Goal: Task Accomplishment & Management: Use online tool/utility

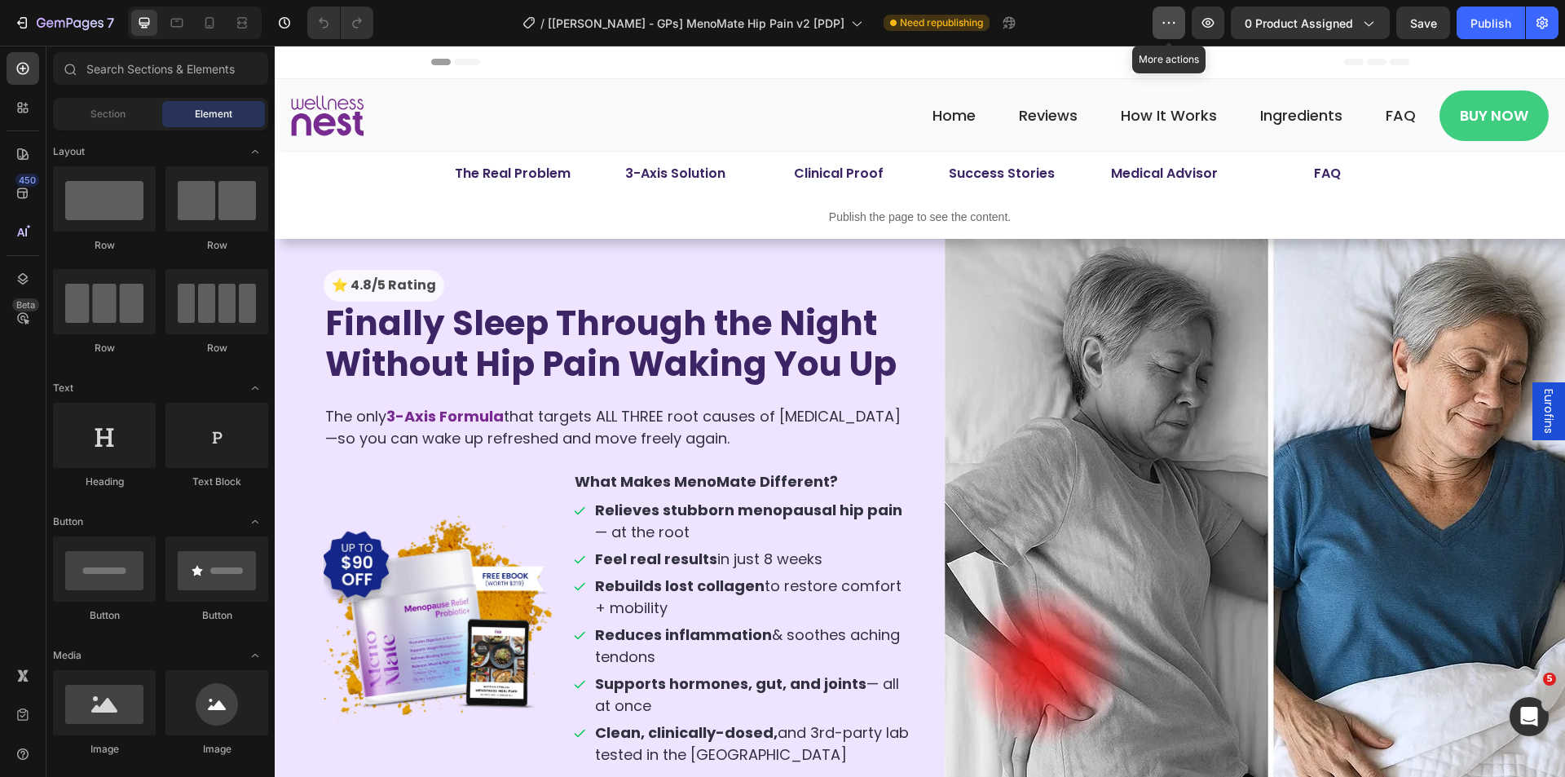
click at [1166, 20] on icon "button" at bounding box center [1169, 23] width 16 height 16
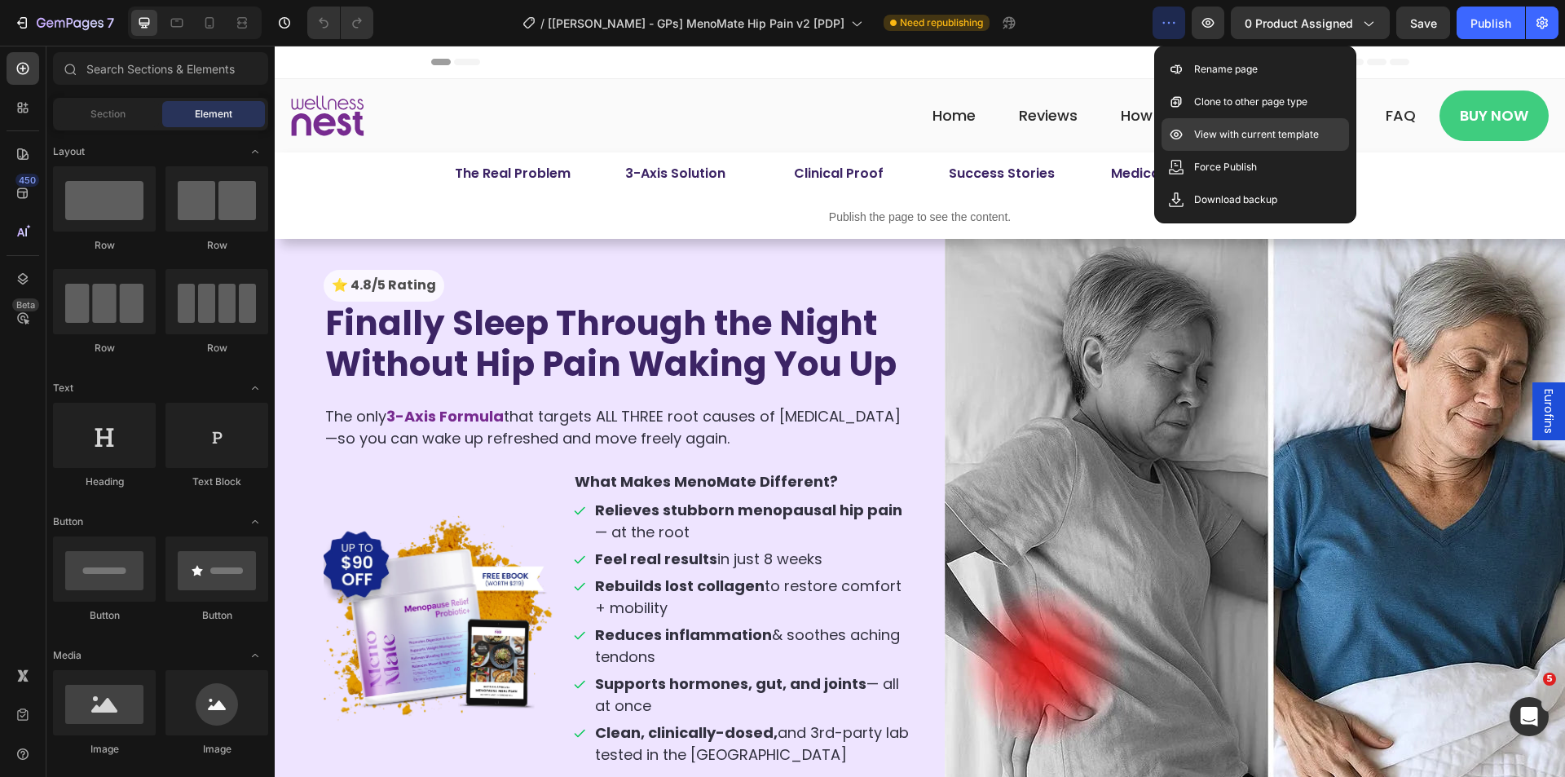
click at [1227, 134] on p "View with current template" at bounding box center [1256, 134] width 125 height 16
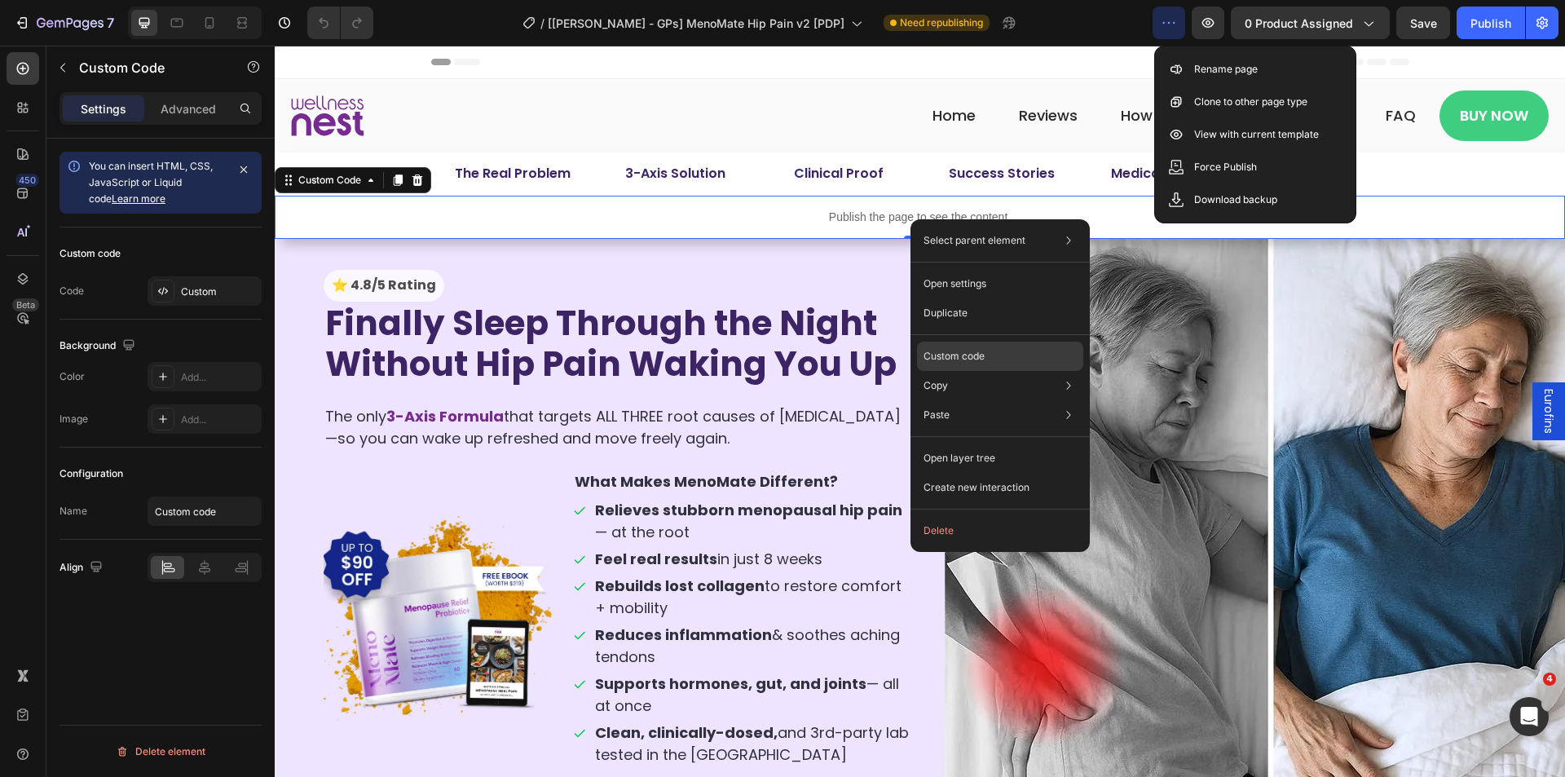
click at [948, 355] on p "Custom code" at bounding box center [953, 356] width 61 height 15
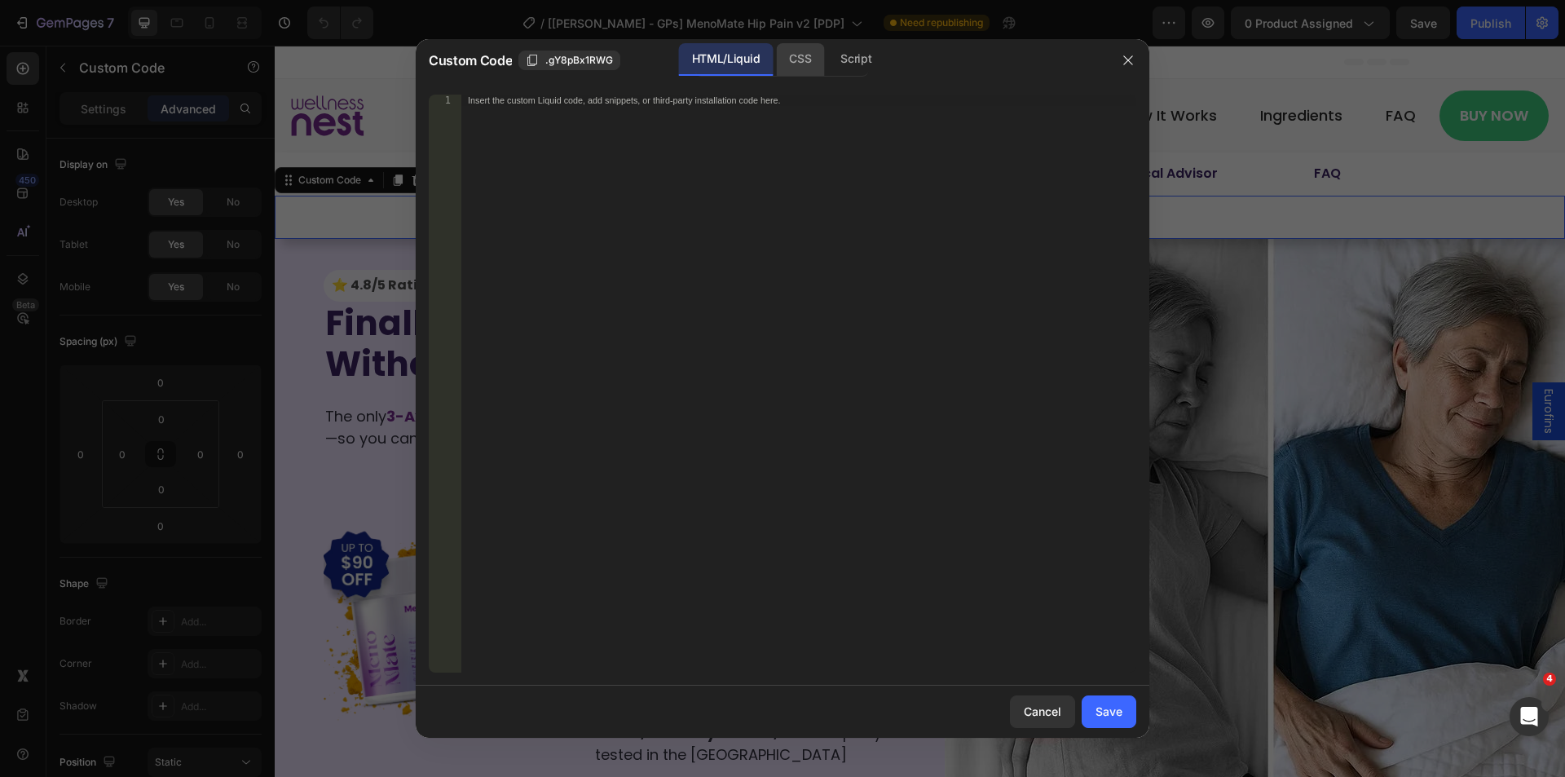
click at [797, 64] on div "CSS" at bounding box center [800, 59] width 48 height 33
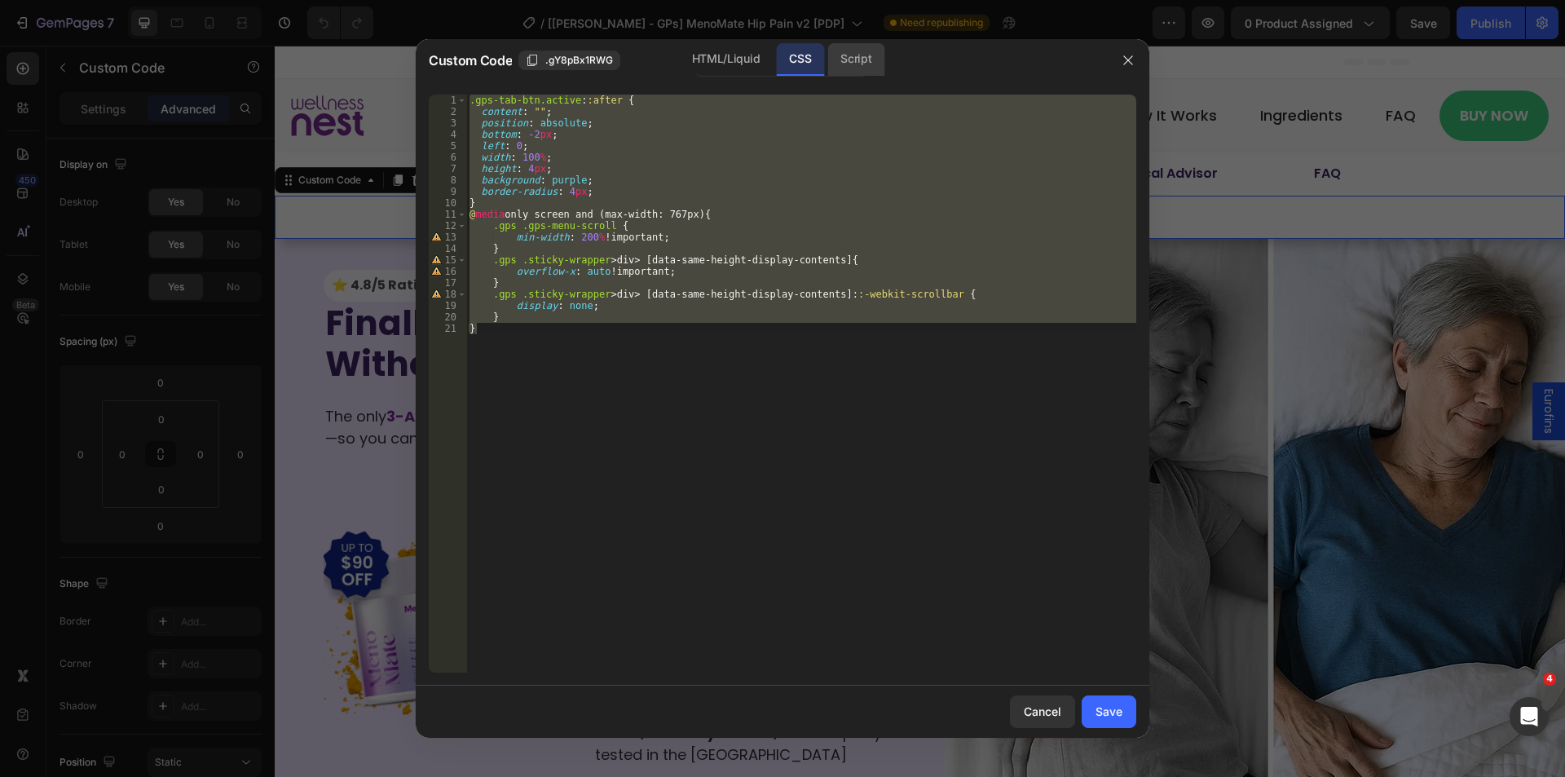
click at [869, 60] on div "Script" at bounding box center [855, 59] width 57 height 33
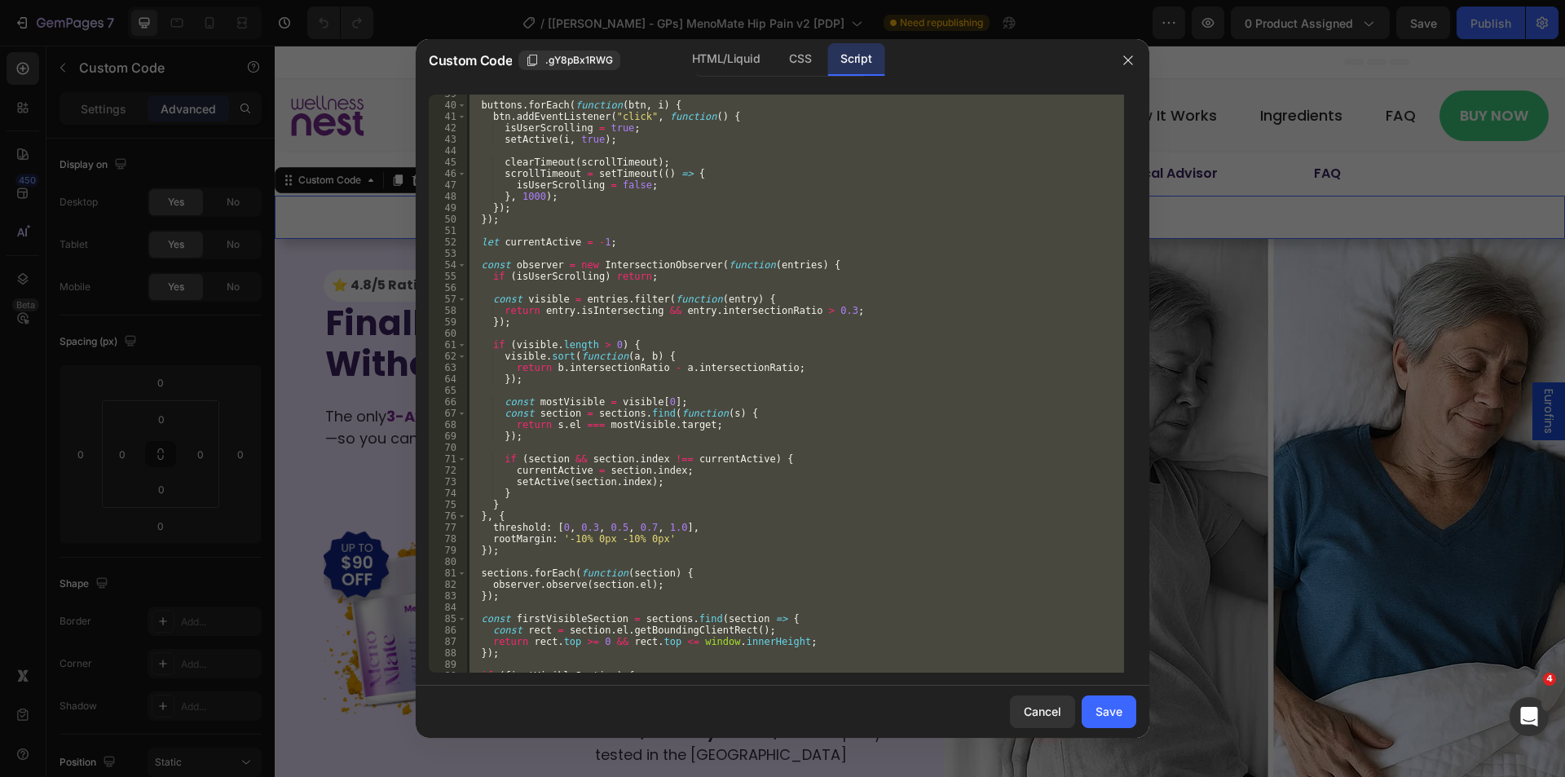
scroll to position [489, 0]
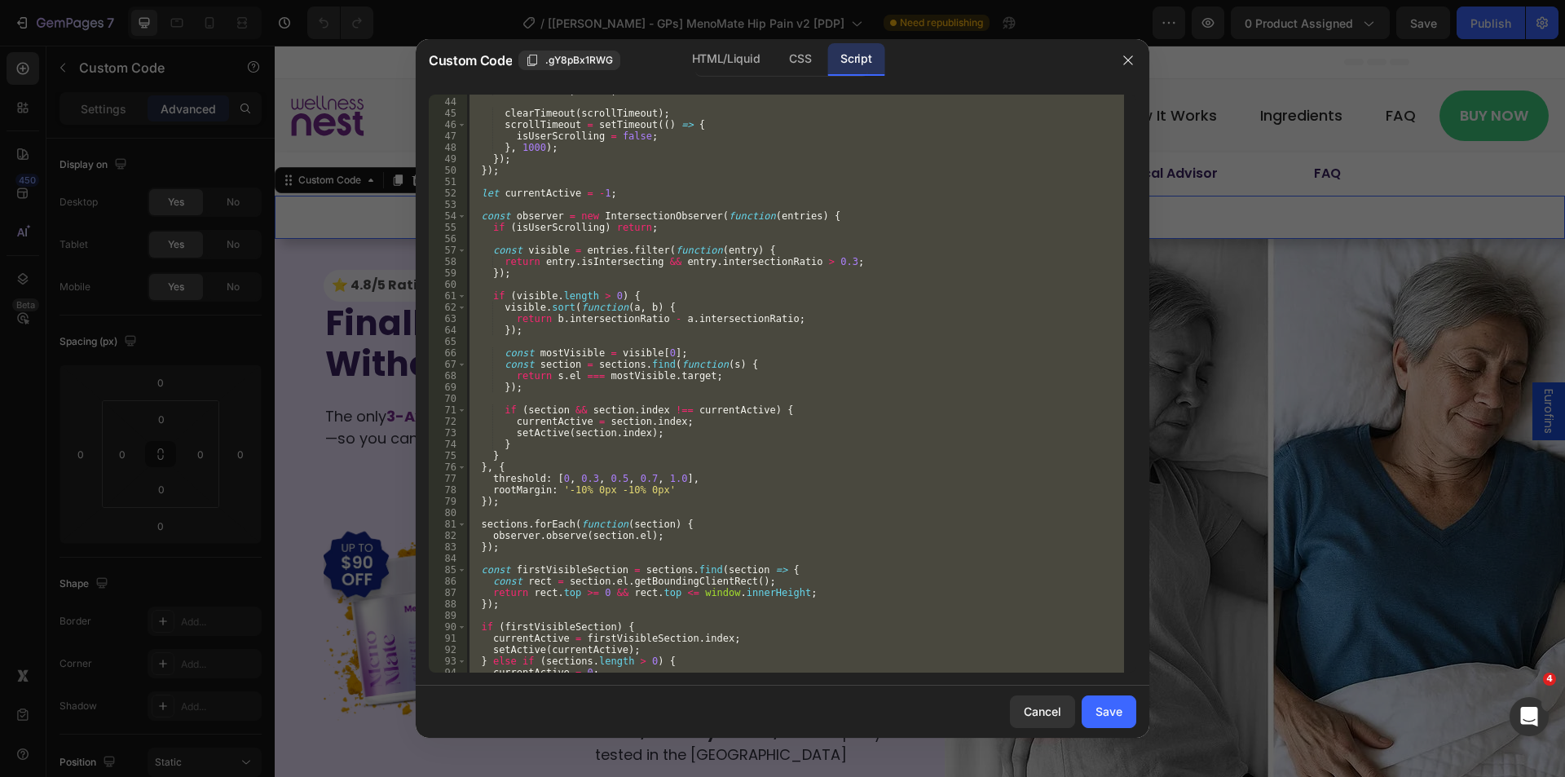
click at [516, 488] on div "setActive ( i , true ) ; clearTimeout ( scrollTimeout ) ; scrollTimeout = setTi…" at bounding box center [795, 384] width 658 height 578
type textarea "rootMargin: '-10% 0px -10% 0px'"
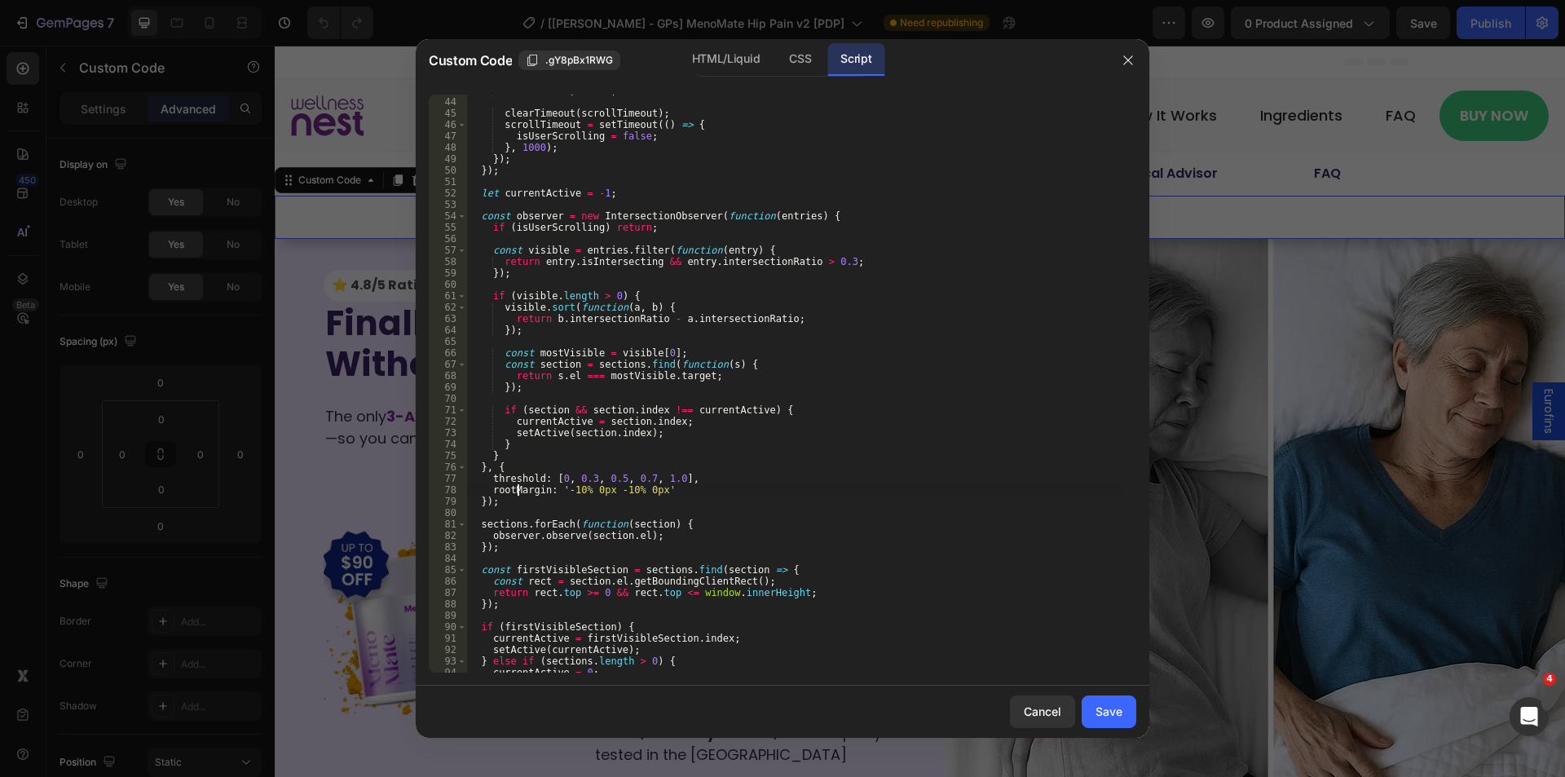
click at [516, 488] on div "setActive ( i , true ) ; clearTimeout ( scrollTimeout ) ; scrollTimeout = setTi…" at bounding box center [795, 385] width 658 height 601
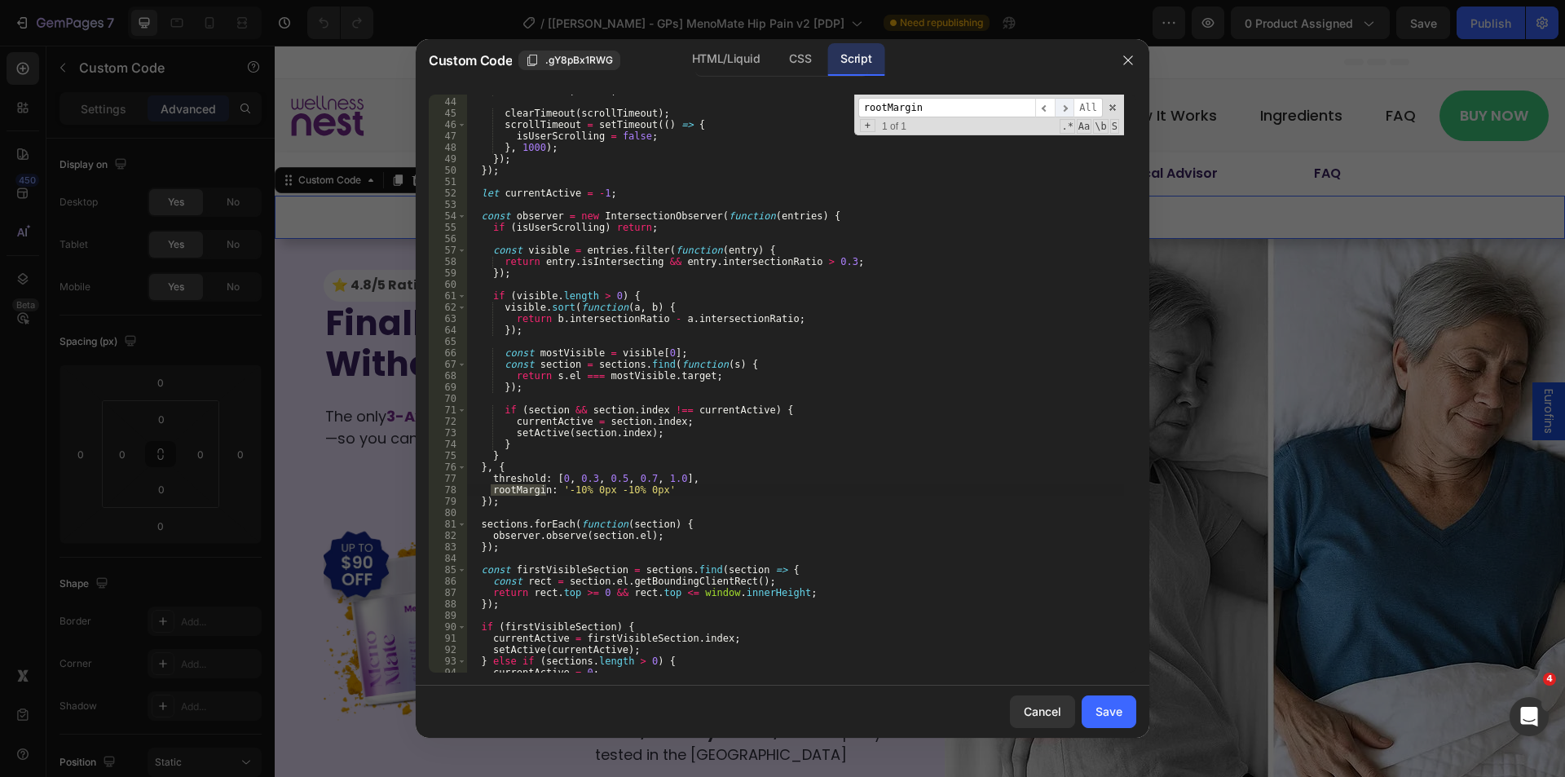
click at [1070, 110] on span "​" at bounding box center [1065, 108] width 20 height 20
click at [1403, 414] on div at bounding box center [782, 388] width 1565 height 777
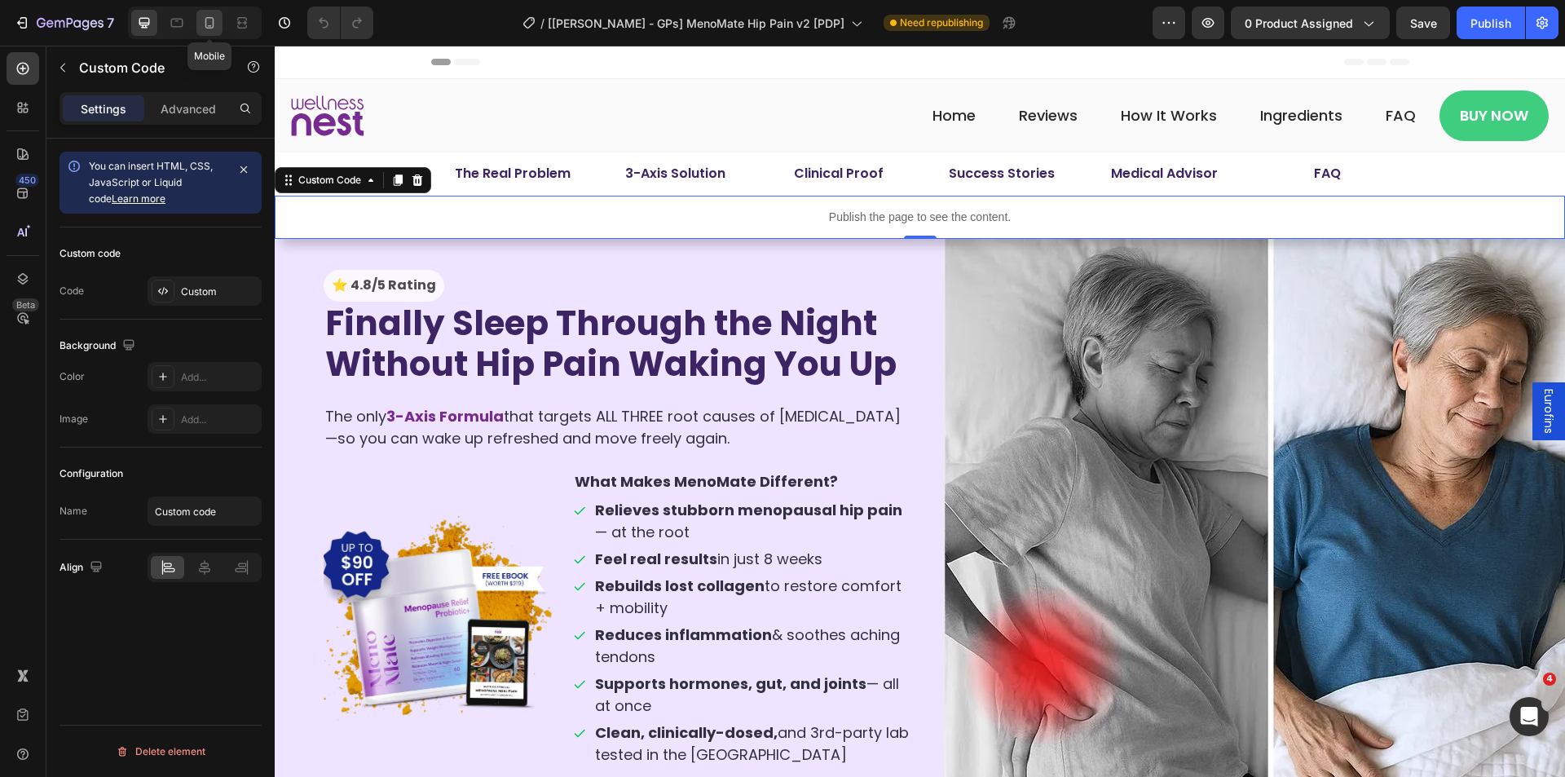
click at [197, 21] on div at bounding box center [209, 23] width 26 height 26
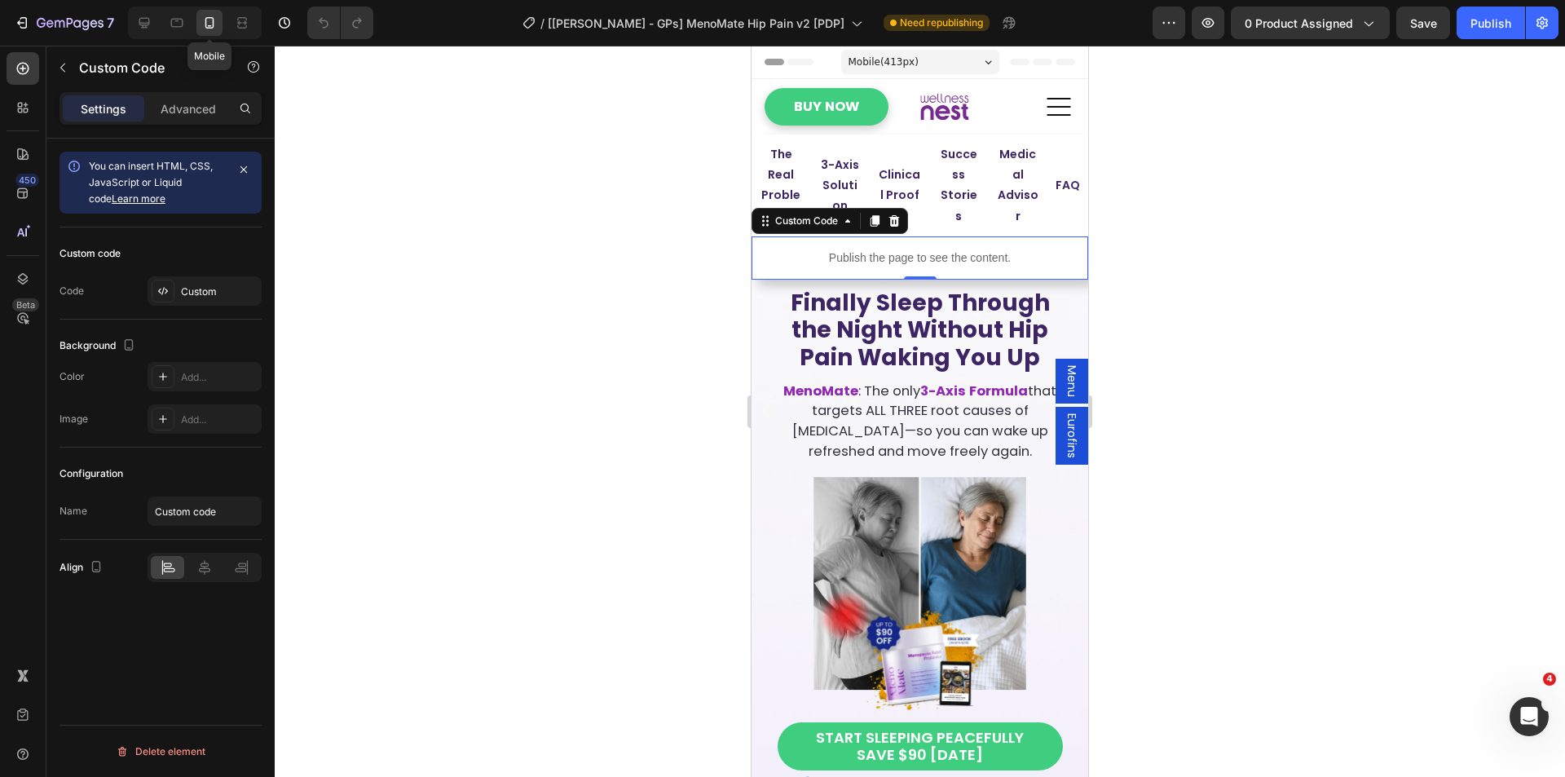
scroll to position [134, 0]
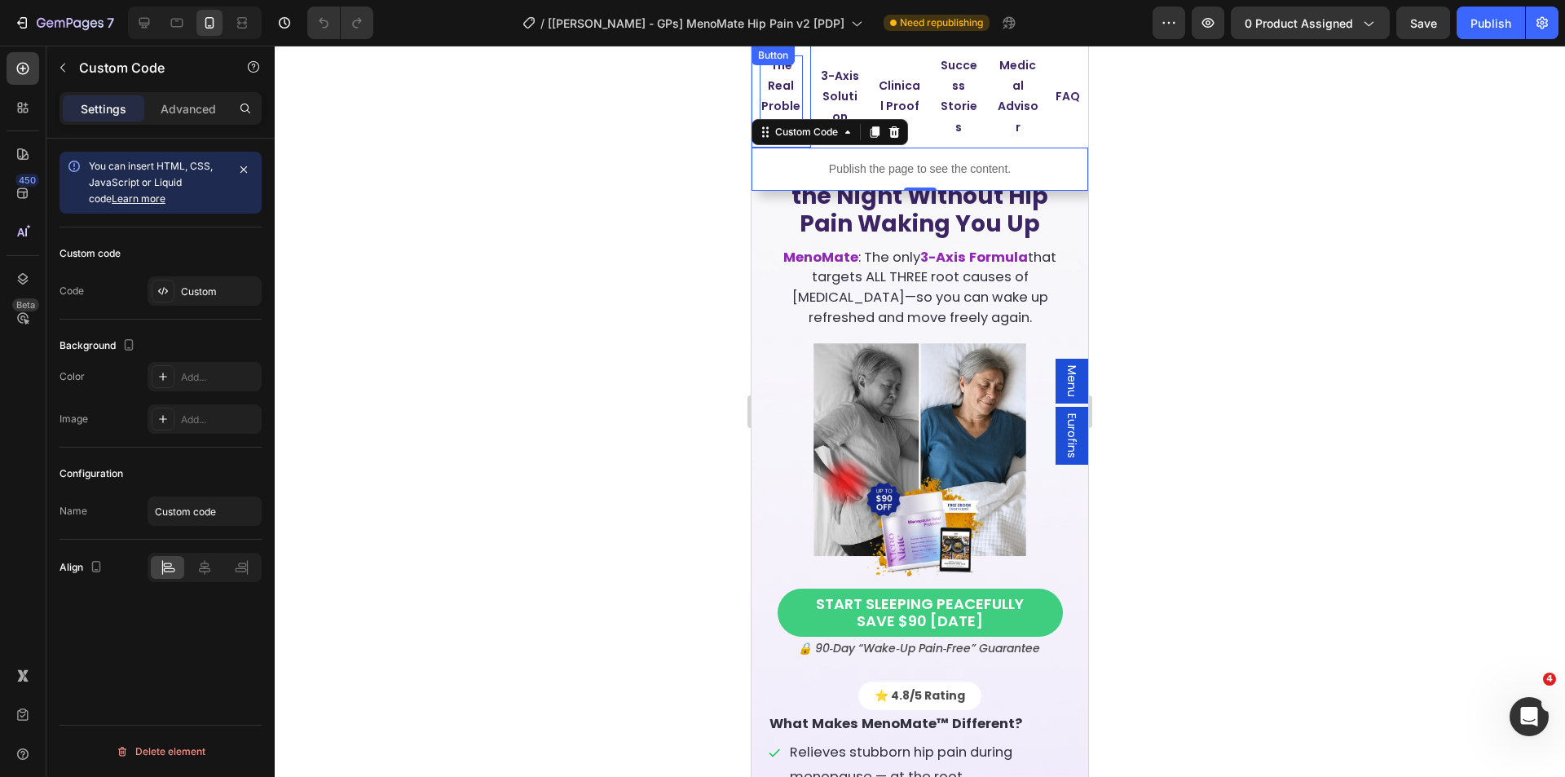
click at [771, 86] on p "The Real Problem" at bounding box center [781, 96] width 43 height 82
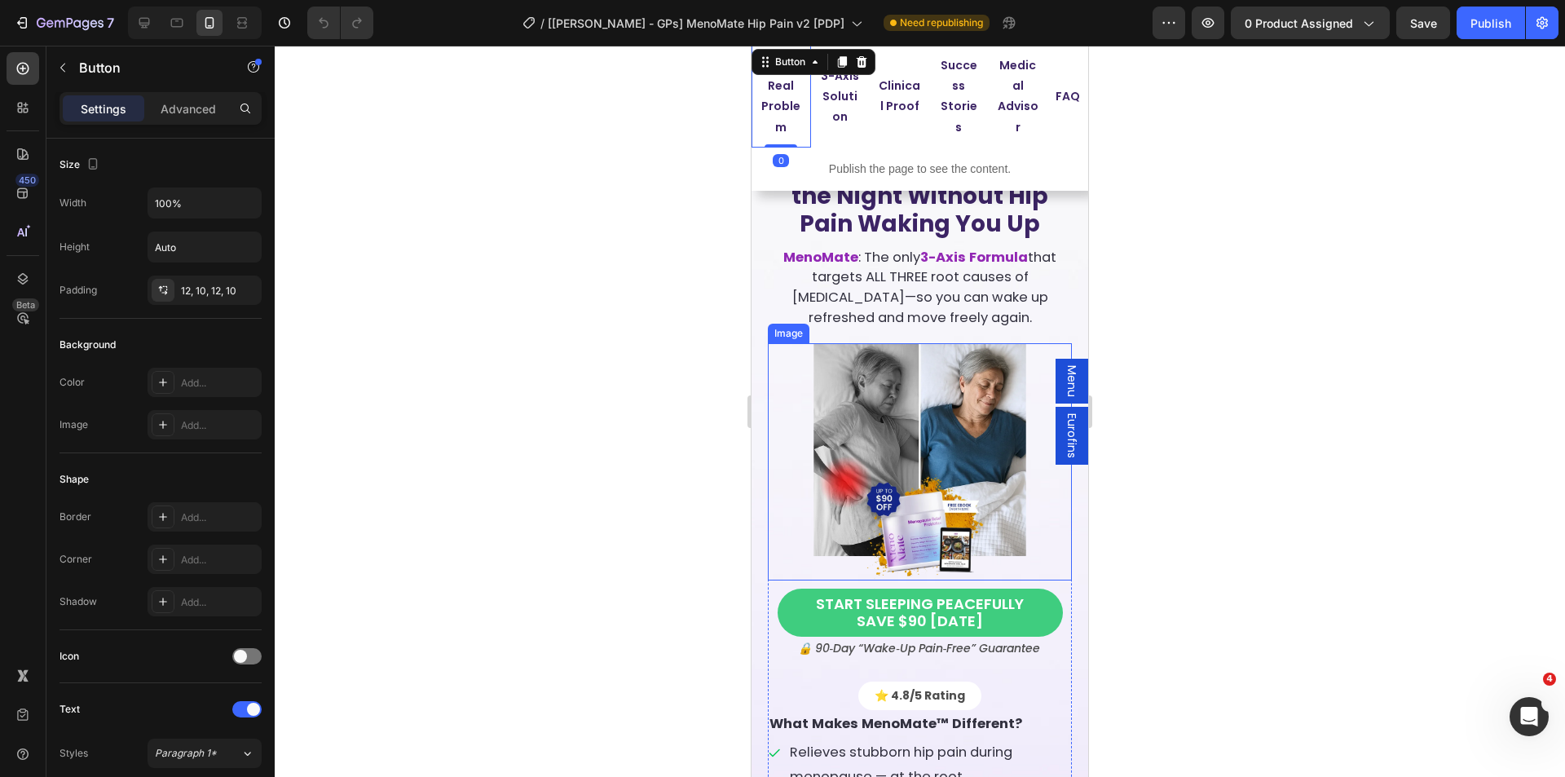
scroll to position [0, 0]
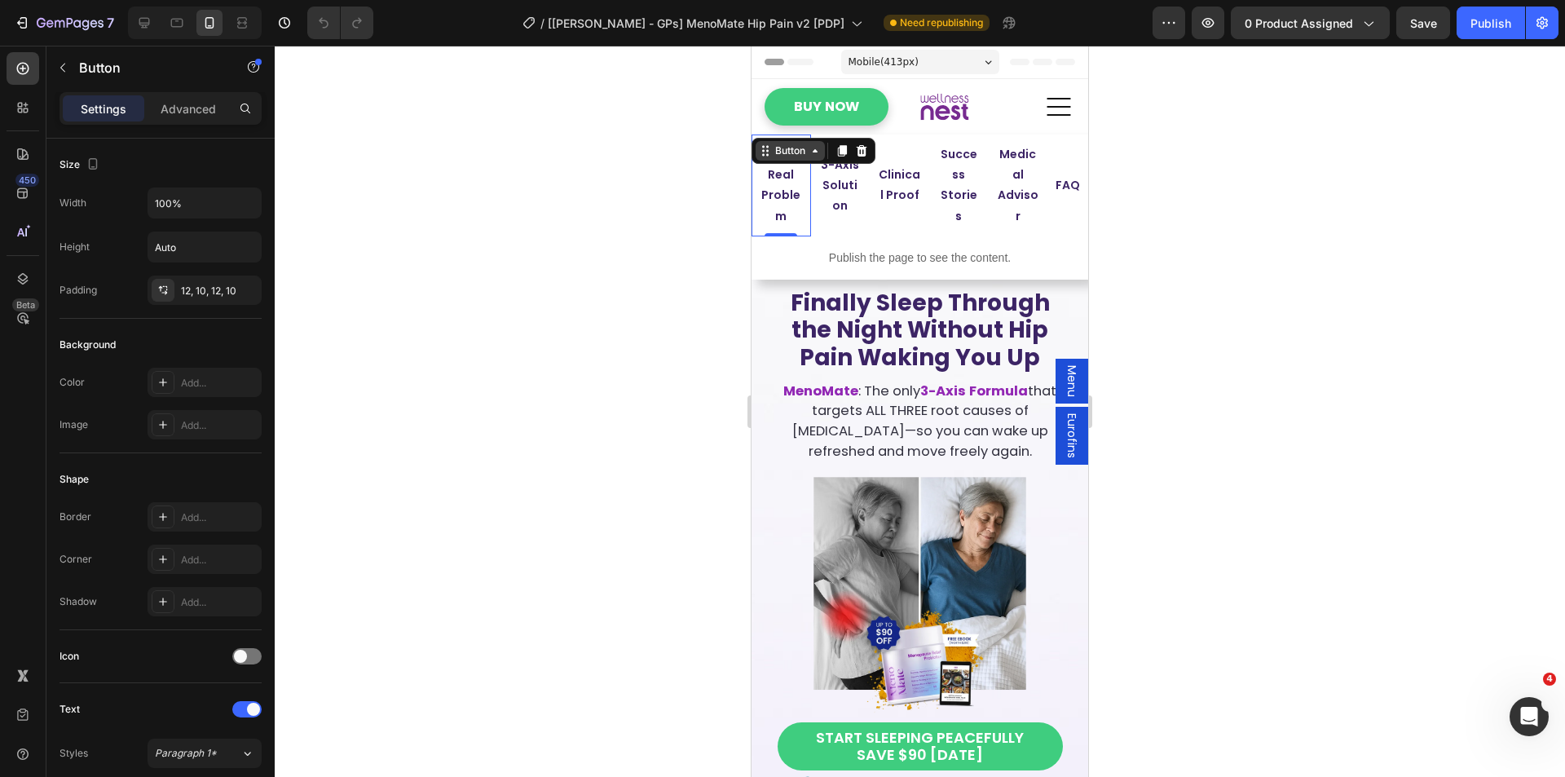
click at [800, 154] on div "Button" at bounding box center [790, 150] width 37 height 15
click at [789, 128] on div "Row 1 col" at bounding box center [783, 122] width 63 height 26
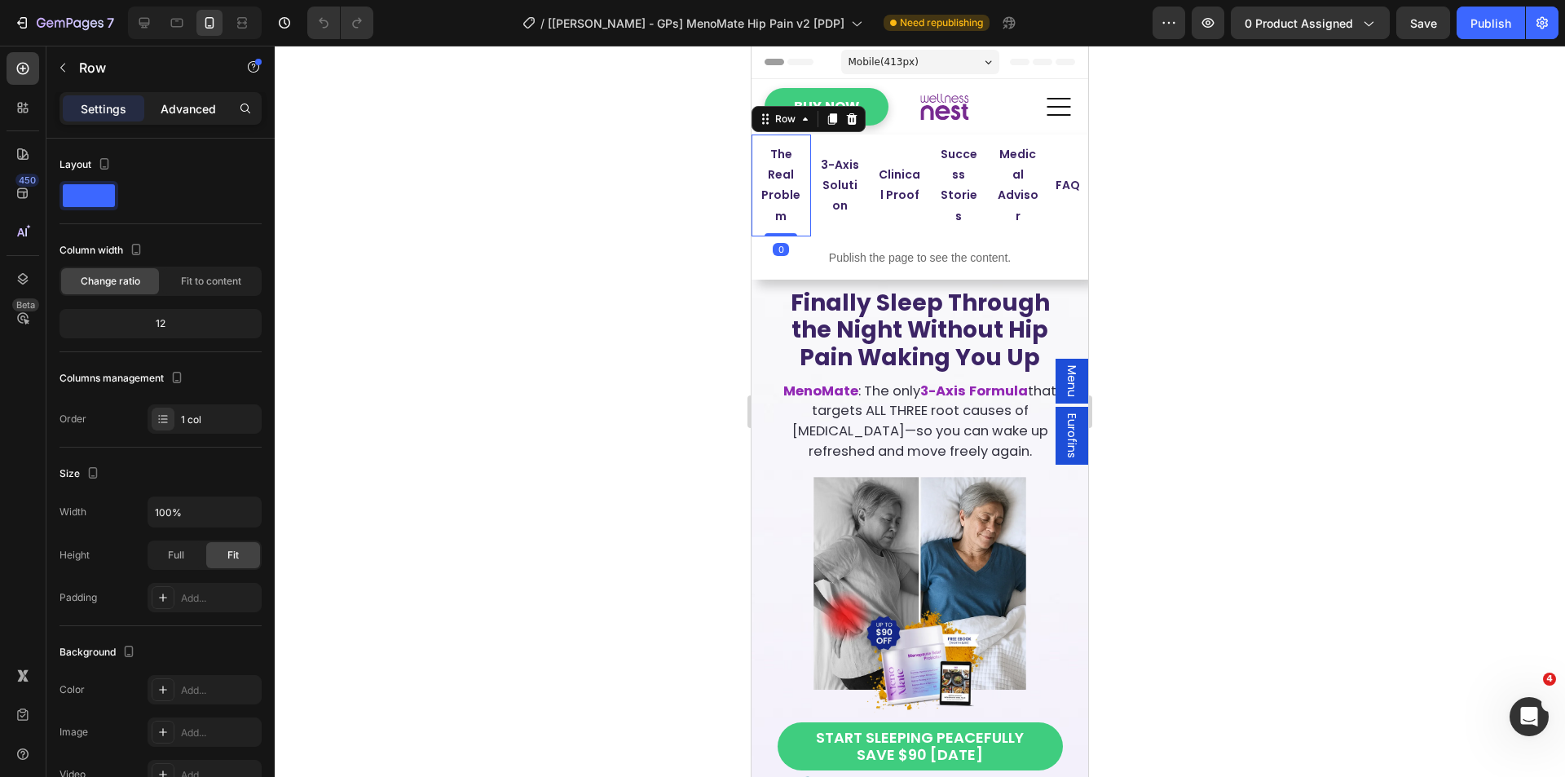
click at [184, 103] on p "Advanced" at bounding box center [188, 108] width 55 height 17
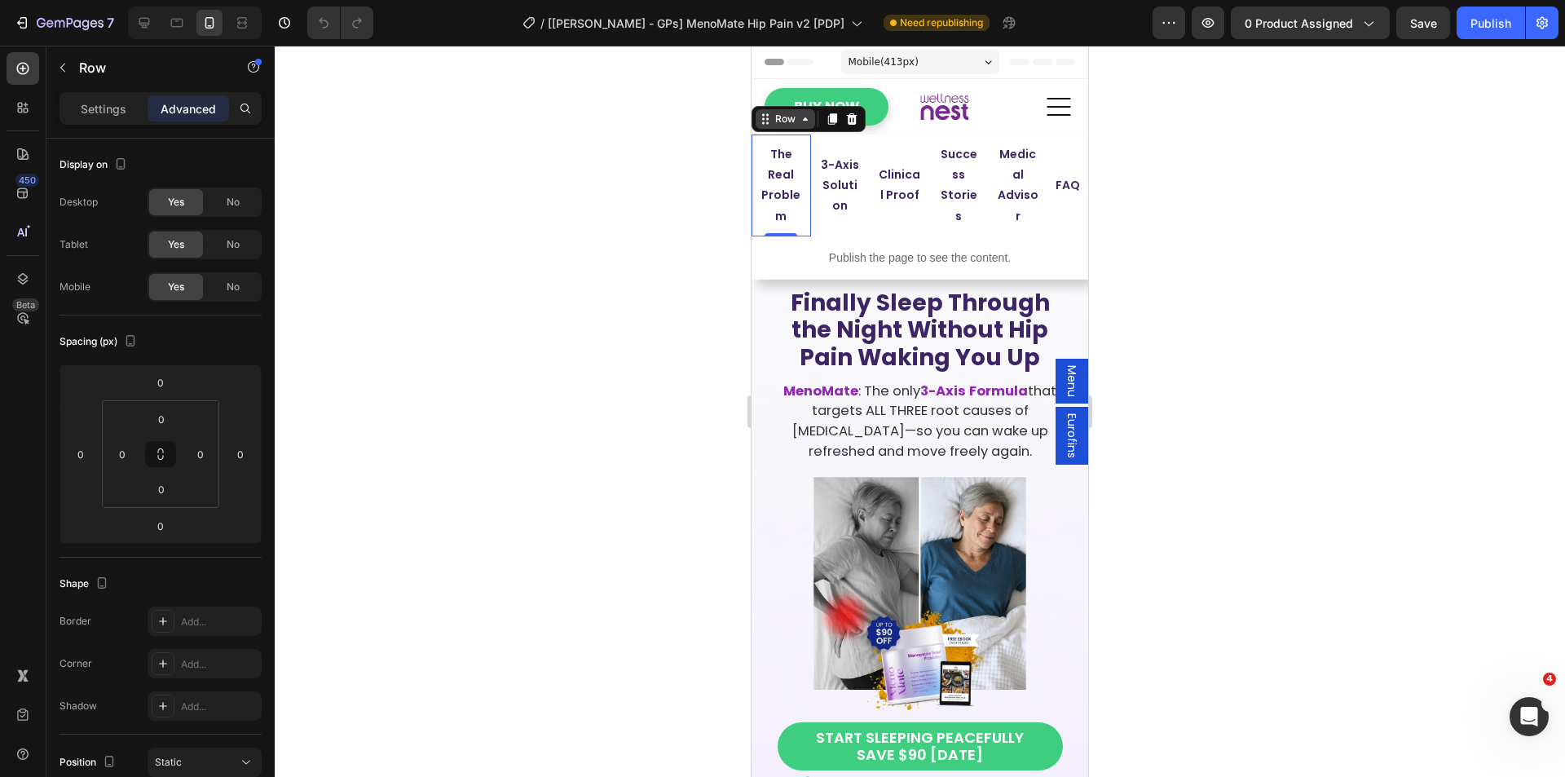
click at [784, 125] on div "Row" at bounding box center [785, 119] width 27 height 15
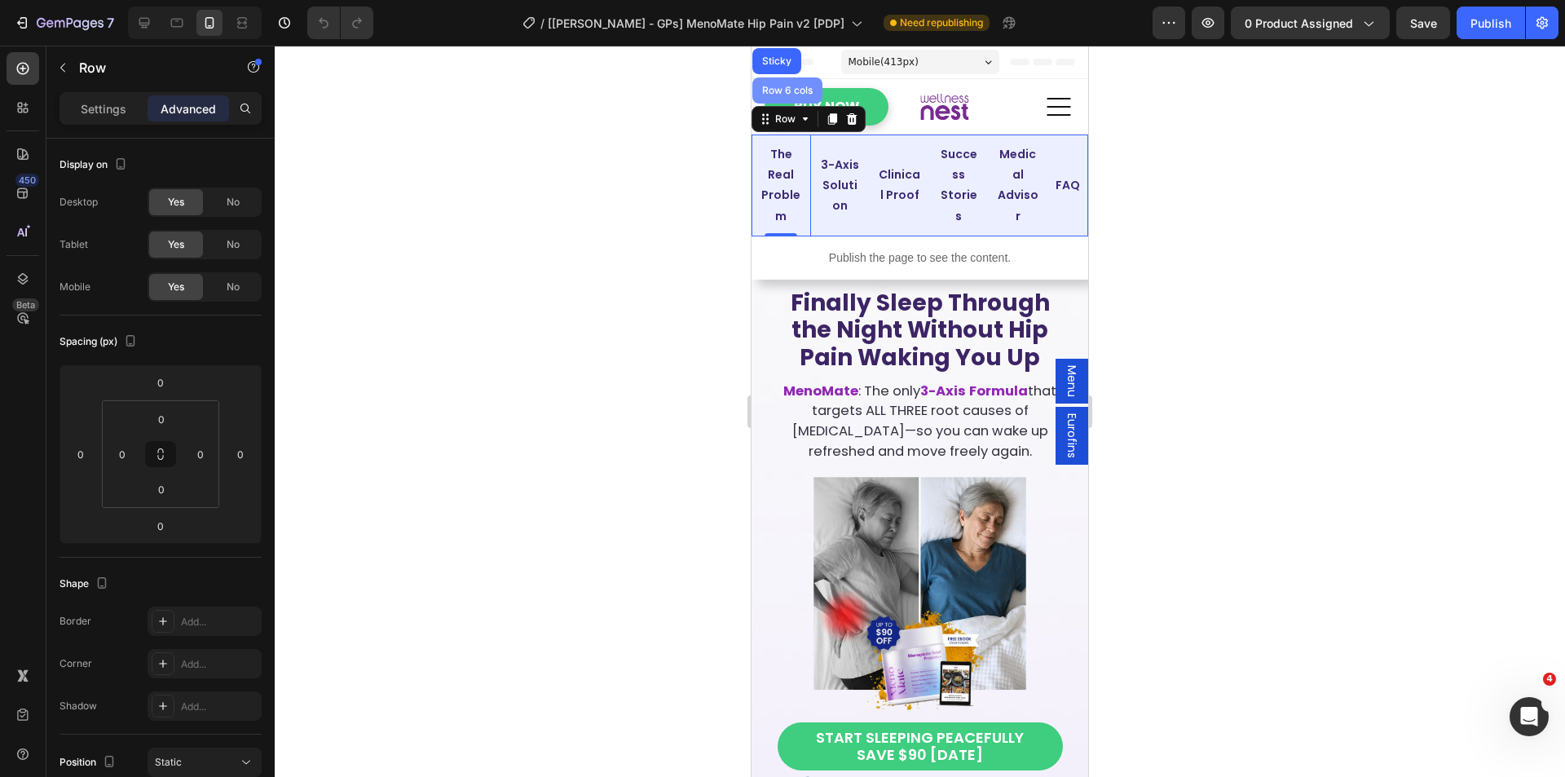
click at [782, 100] on div "Row 6 cols" at bounding box center [787, 90] width 70 height 26
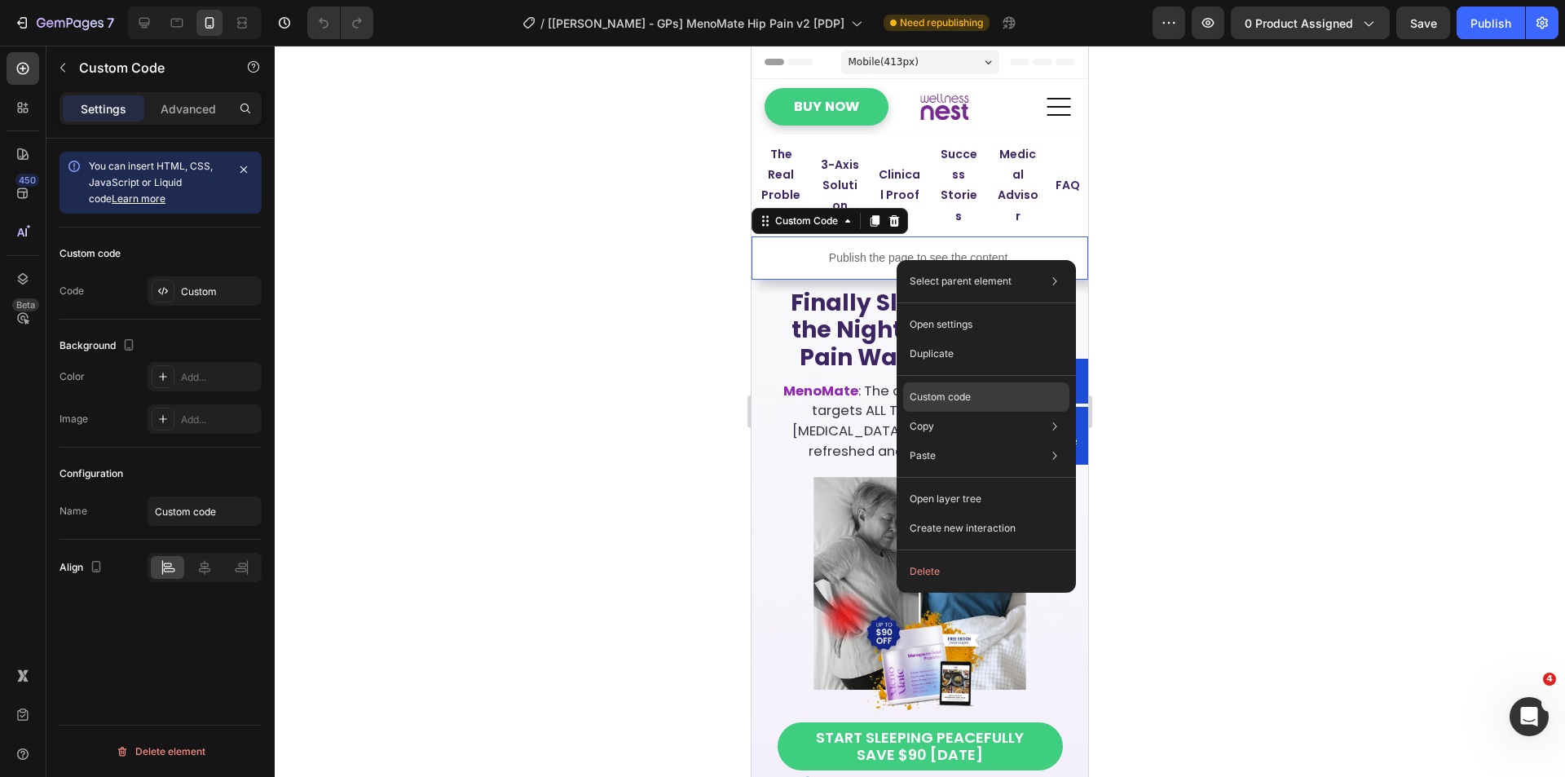
click at [957, 394] on p "Custom code" at bounding box center [940, 397] width 61 height 15
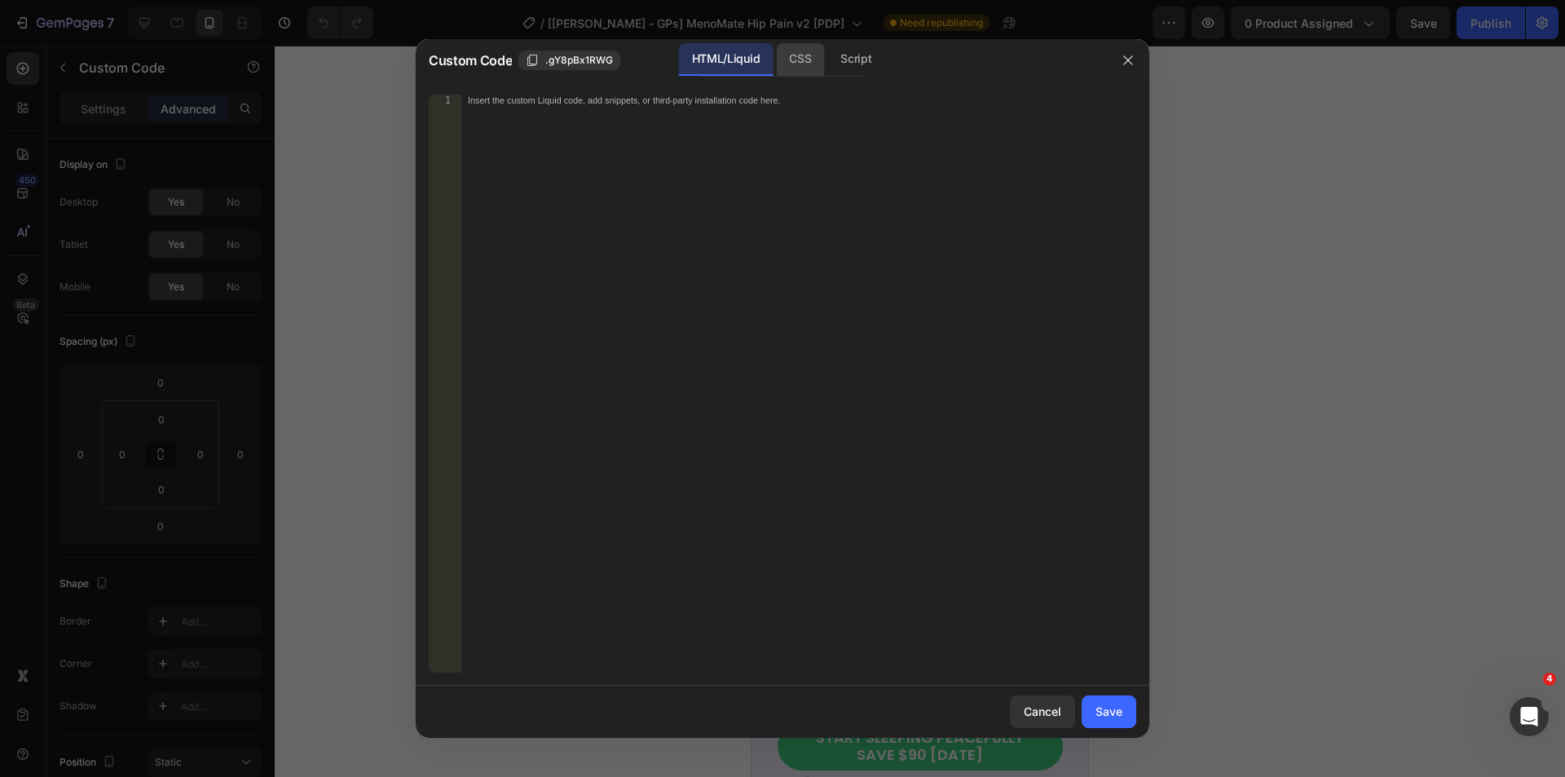
click at [798, 55] on div "CSS" at bounding box center [800, 59] width 48 height 33
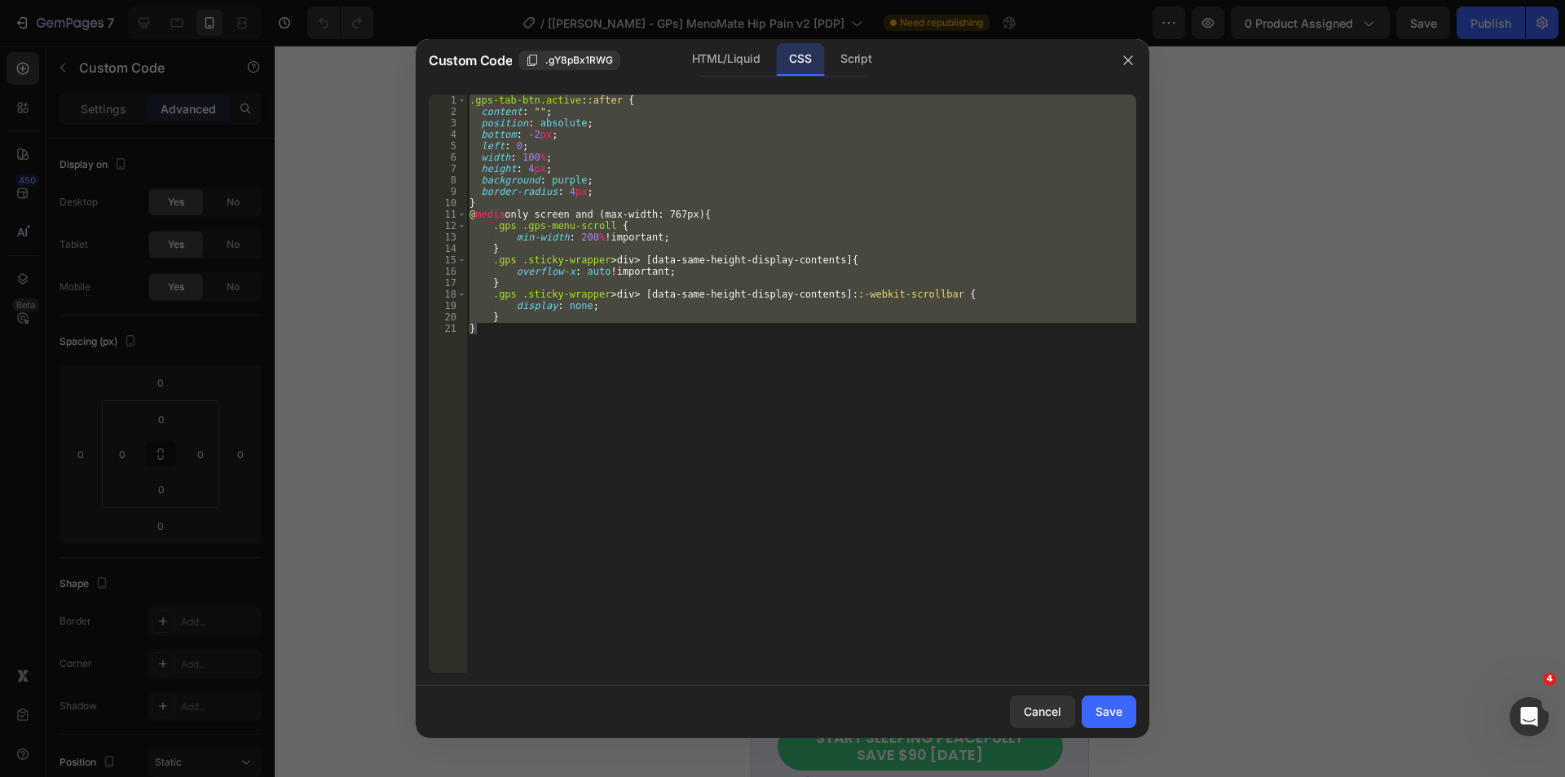
click at [707, 211] on div ".gps-tab-btn.active : :after { content : " " ; position : absolute ; bottom : -…" at bounding box center [801, 384] width 670 height 578
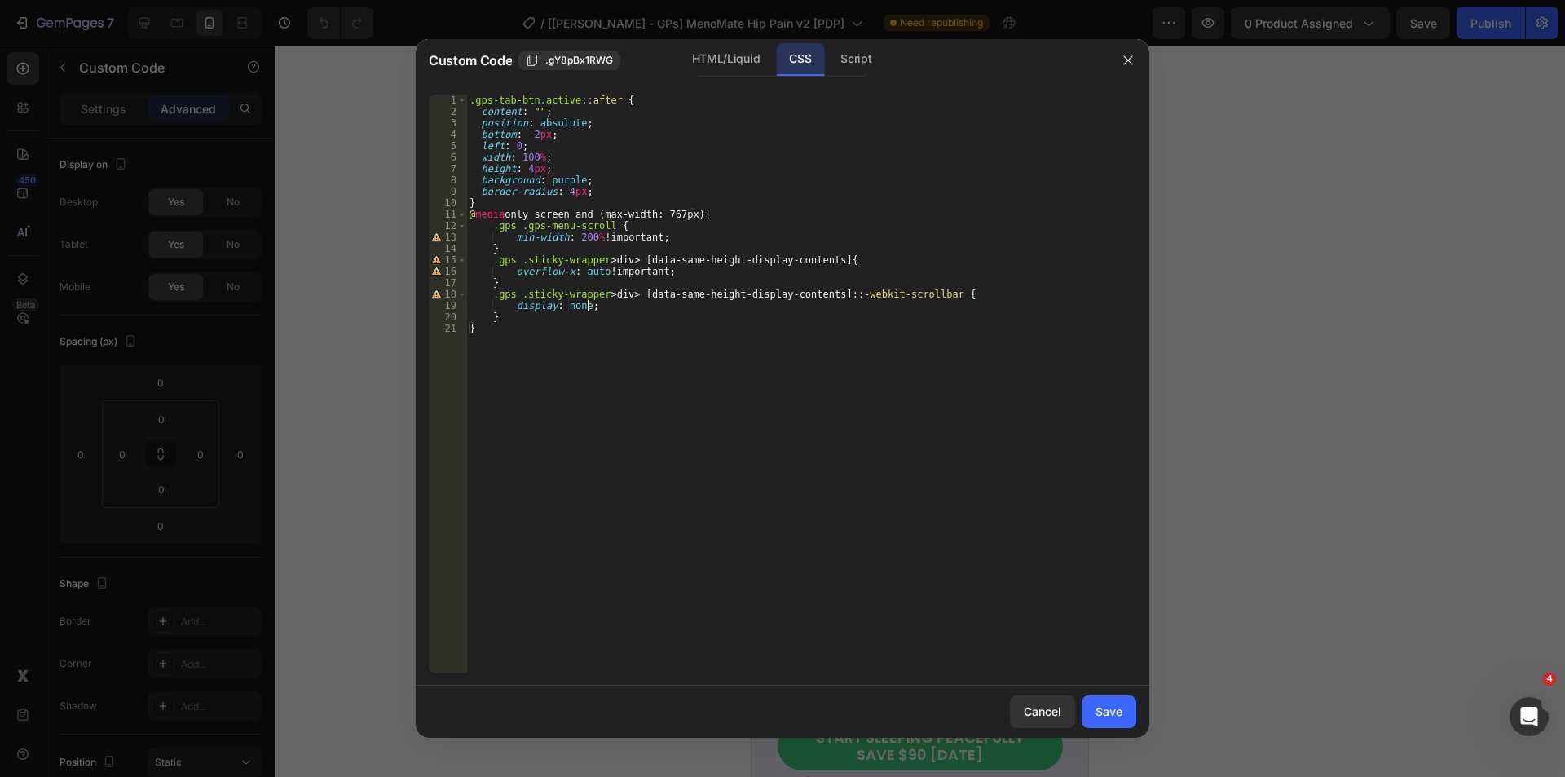
click at [619, 306] on div ".gps-tab-btn.active : :after { content : " " ; position : absolute ; bottom : -…" at bounding box center [801, 395] width 670 height 601
click at [682, 275] on div ".gps-tab-btn.active : :after { content : " " ; position : absolute ; bottom : -…" at bounding box center [801, 395] width 670 height 601
type textarea "overflow-x: auto !important;"
click at [513, 271] on div ".gps-tab-btn.active : :after { content : " " ; position : absolute ; bottom : -…" at bounding box center [801, 395] width 670 height 601
click at [670, 268] on div ".gps-tab-btn.active : :after { content : " " ; position : absolute ; bottom : -…" at bounding box center [801, 384] width 670 height 578
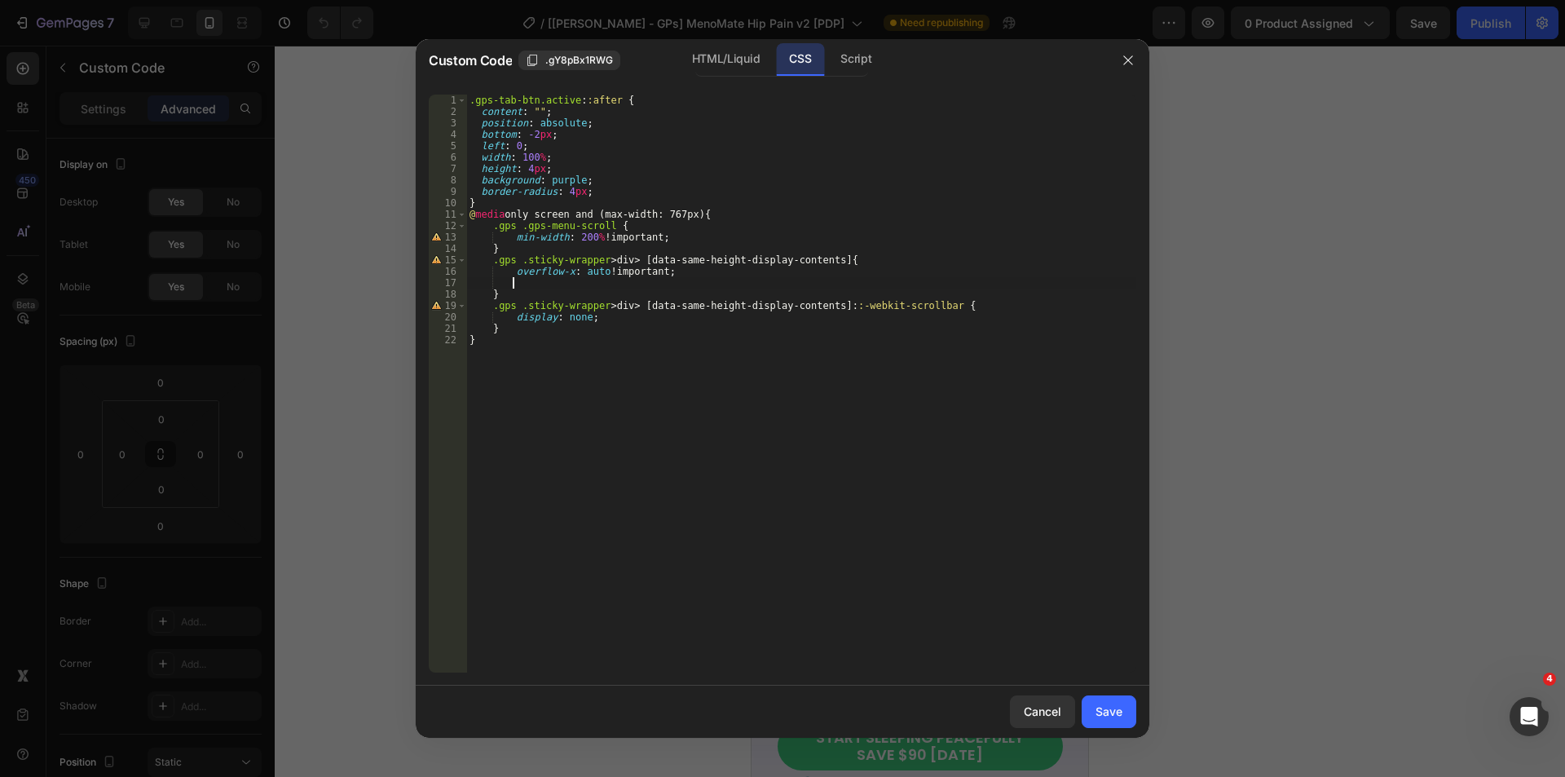
scroll to position [0, 2]
paste textarea "overflow-x: auto !important;"
click at [566, 282] on div ".gps-tab-btn.active : :after { content : " " ; position : absolute ; bottom : -…" at bounding box center [801, 395] width 670 height 601
click at [594, 279] on div ".gps-tab-btn.active : :after { content : " " ; position : absolute ; bottom : -…" at bounding box center [801, 395] width 670 height 601
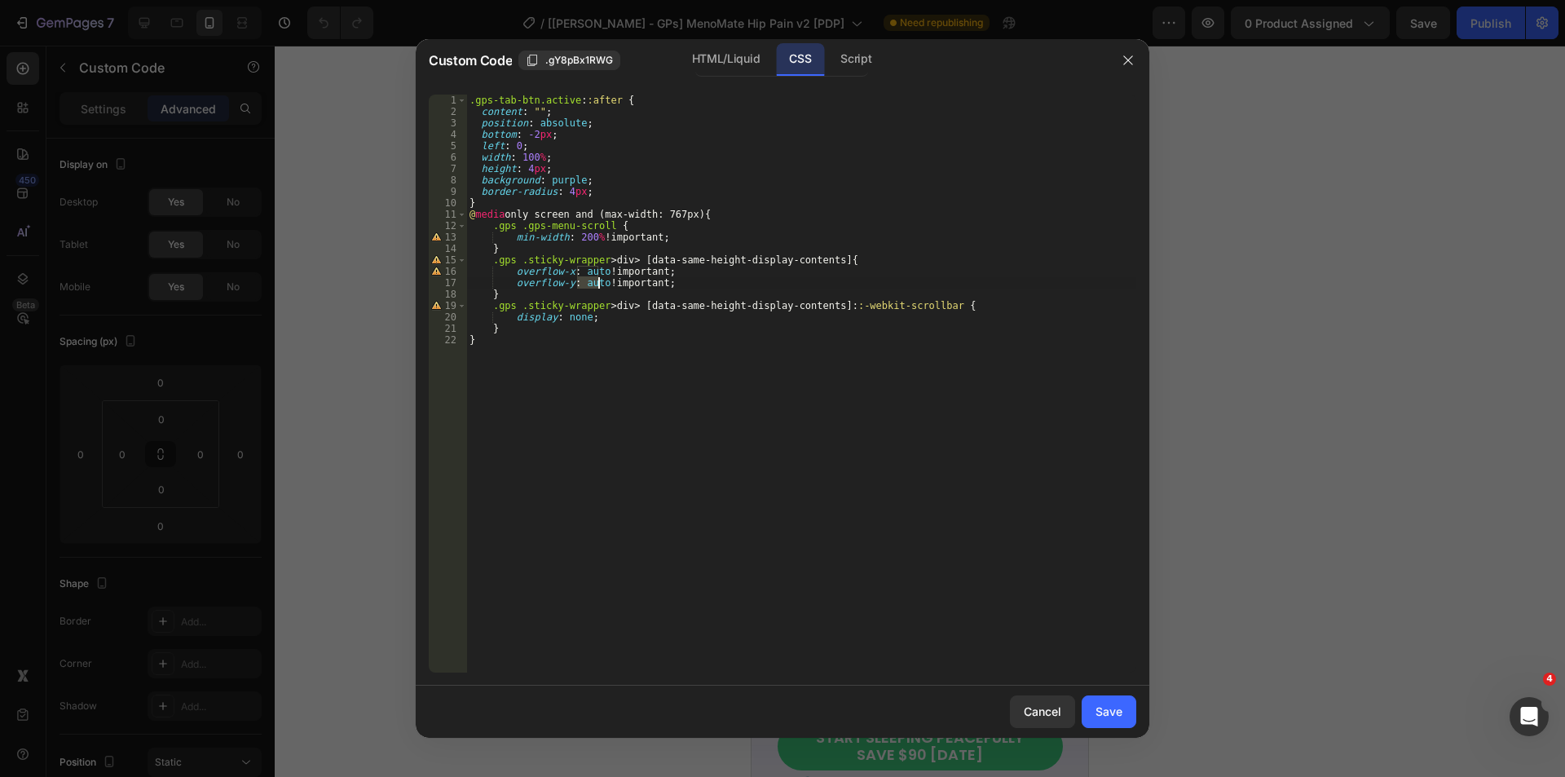
click at [594, 279] on div ".gps-tab-btn.active : :after { content : " " ; position : absolute ; bottom : -…" at bounding box center [801, 395] width 670 height 601
type textarea "overflow-y: hidden !important;"
click at [1110, 703] on div "Save" at bounding box center [1108, 711] width 27 height 17
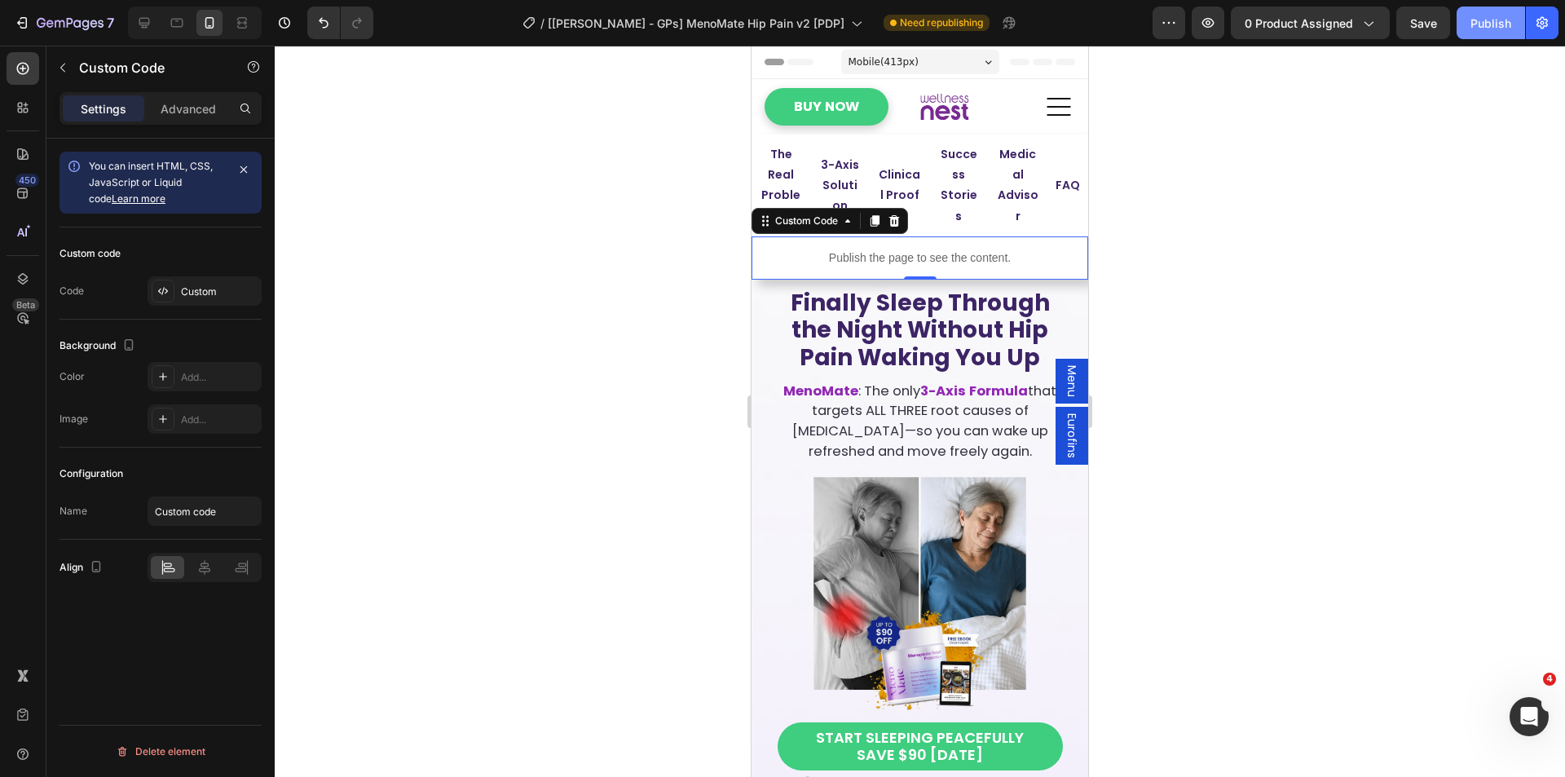
click at [1472, 18] on div "Publish" at bounding box center [1490, 23] width 41 height 17
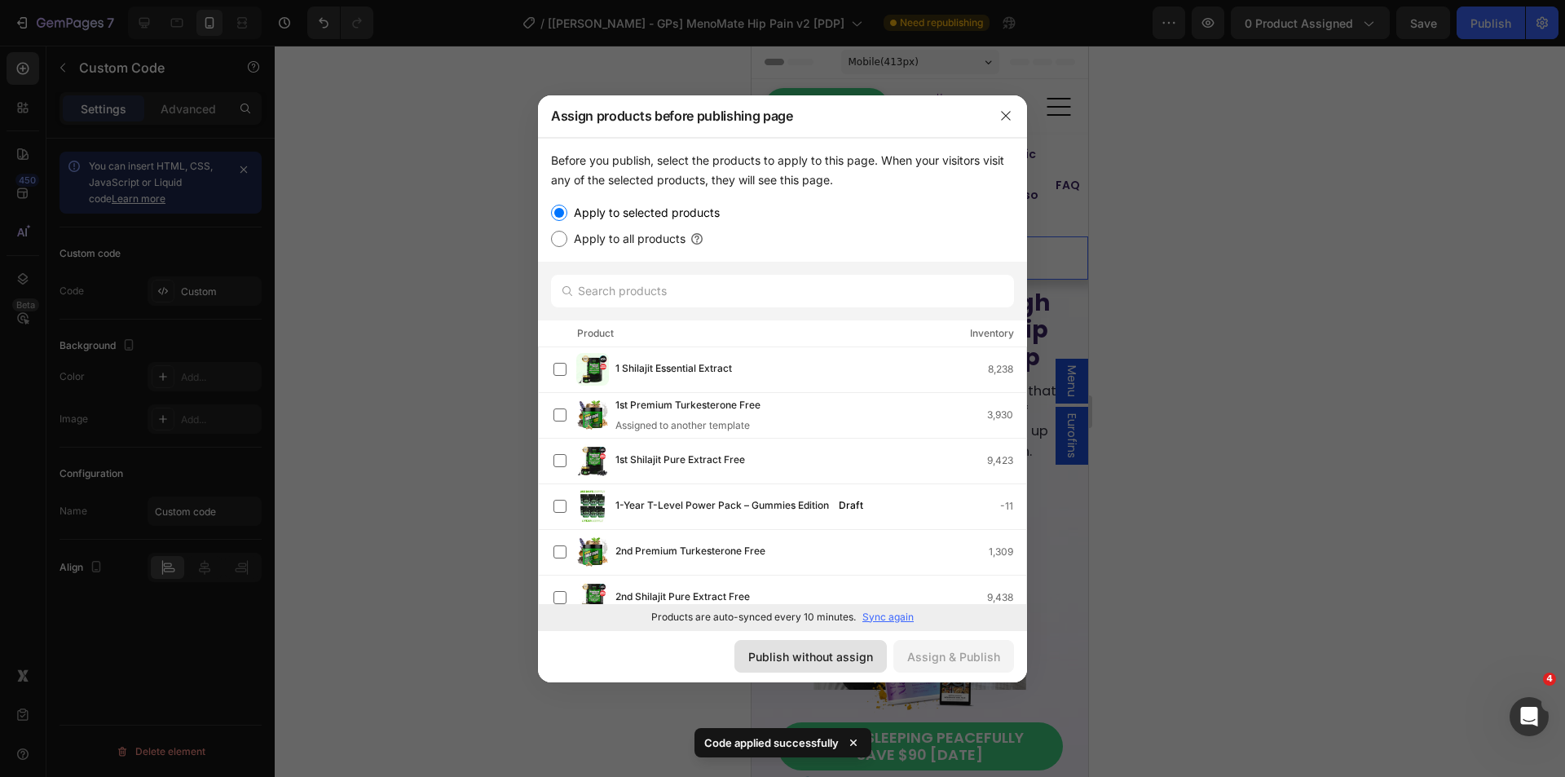
click at [826, 661] on div "Publish without assign" at bounding box center [810, 656] width 125 height 17
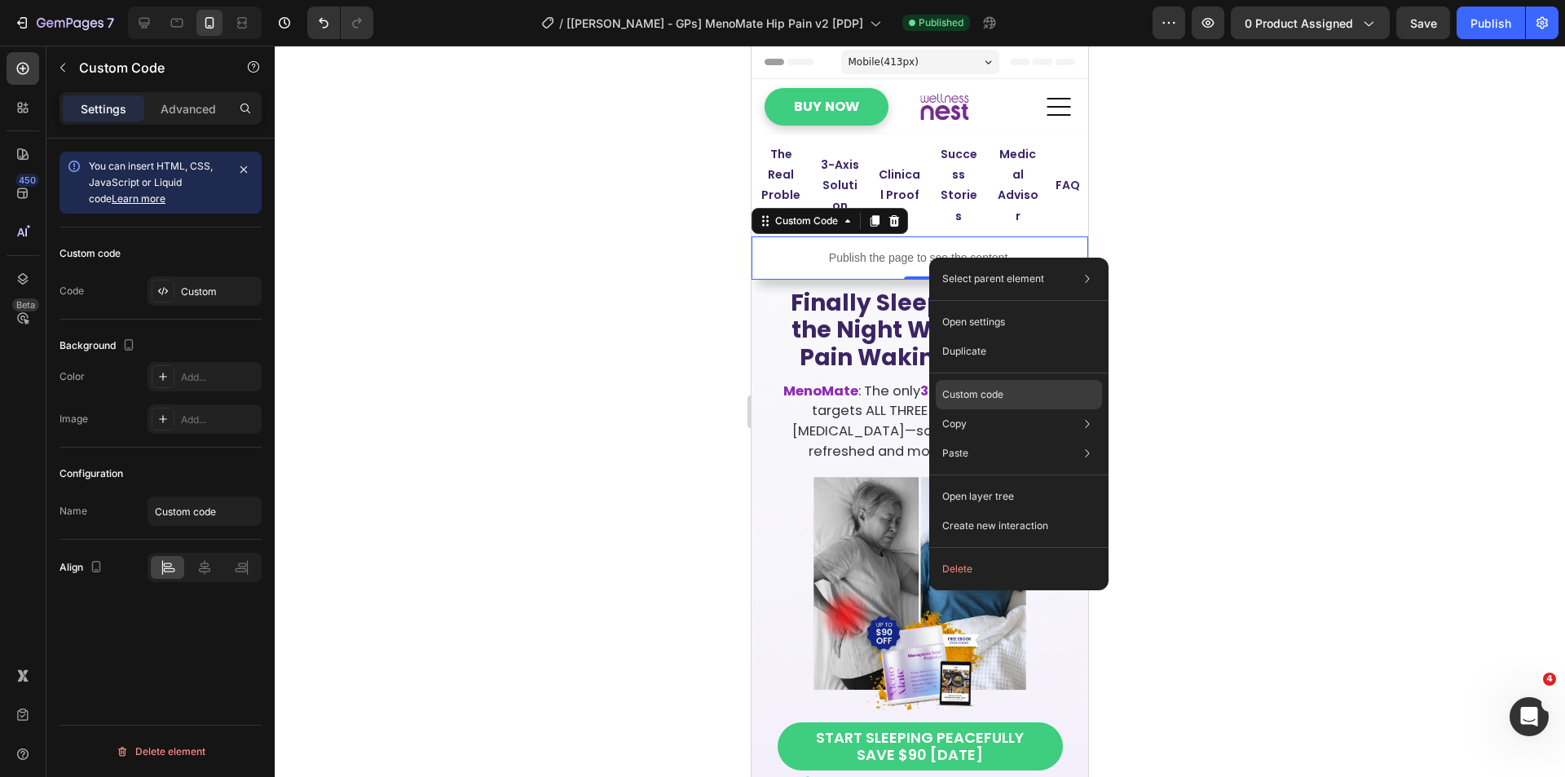
click at [1004, 398] on div "Custom code" at bounding box center [1019, 394] width 166 height 29
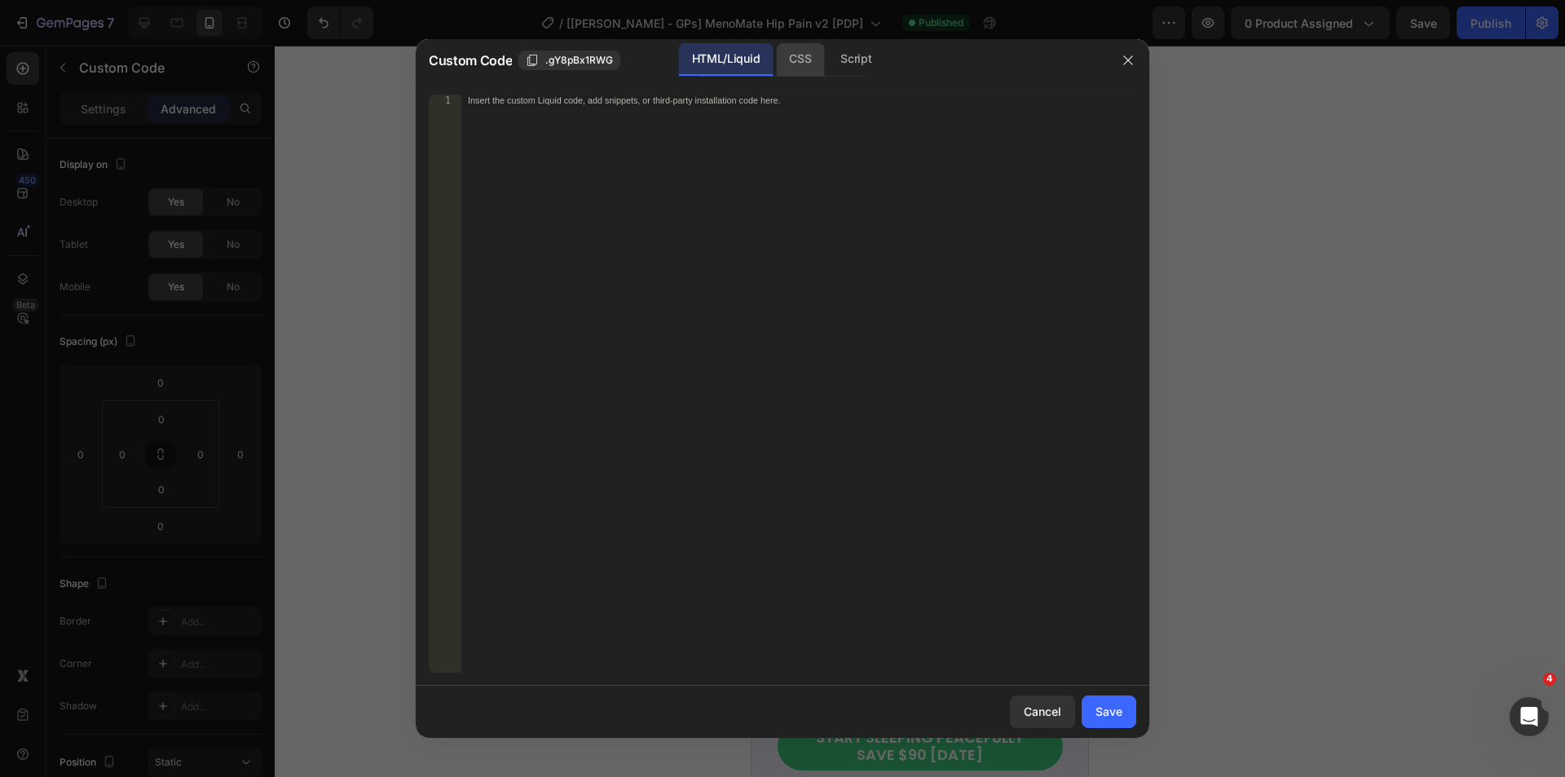
click at [795, 54] on div "CSS" at bounding box center [800, 59] width 48 height 33
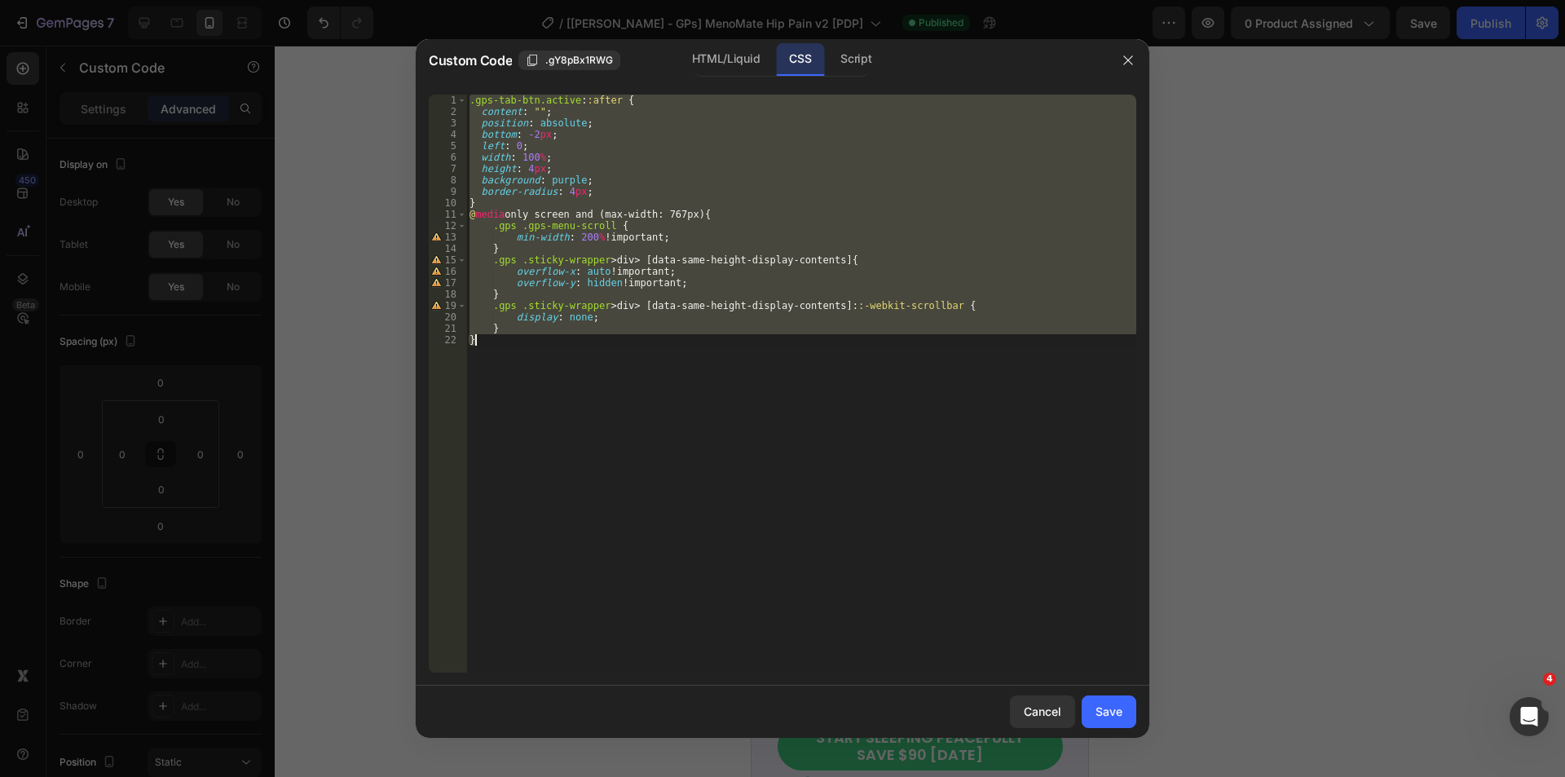
click at [584, 236] on div ".gps-tab-btn.active : :after { content : " " ; position : absolute ; bottom : -…" at bounding box center [801, 384] width 670 height 578
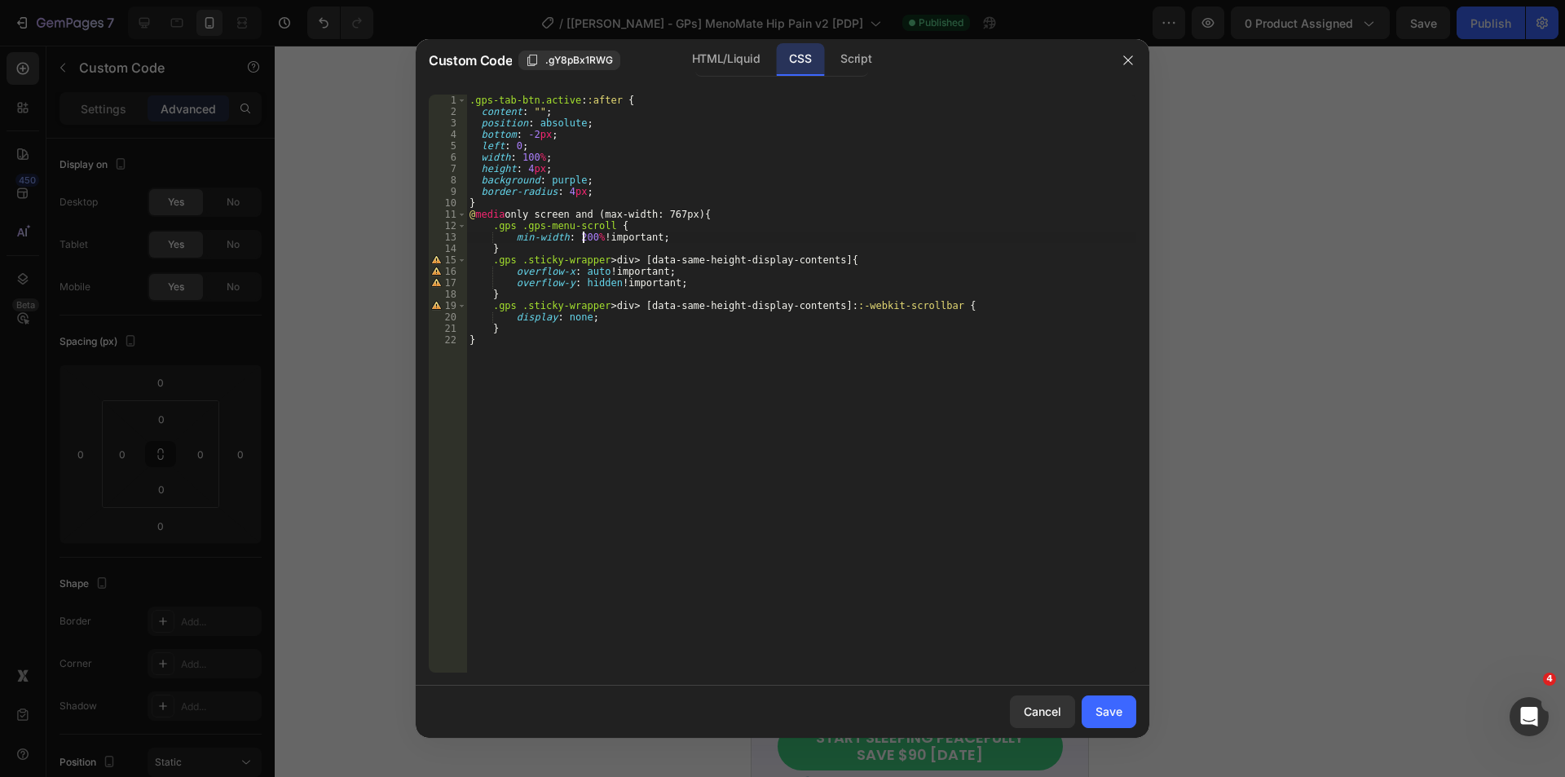
click at [582, 236] on div ".gps-tab-btn.active : :after { content : " " ; position : absolute ; bottom : -…" at bounding box center [801, 395] width 670 height 601
click at [577, 241] on div ".gps-tab-btn.active : :after { content : " " ; position : absolute ; bottom : -…" at bounding box center [801, 395] width 670 height 601
click at [584, 237] on div ".gps-tab-btn.active : :after { content : " " ; position : absolute ; bottom : -…" at bounding box center [801, 384] width 670 height 578
drag, startPoint x: 572, startPoint y: 239, endPoint x: 580, endPoint y: 240, distance: 8.3
click at [580, 240] on div ".gps-tab-btn.active : :after { content : " " ; position : absolute ; bottom : -…" at bounding box center [801, 395] width 670 height 601
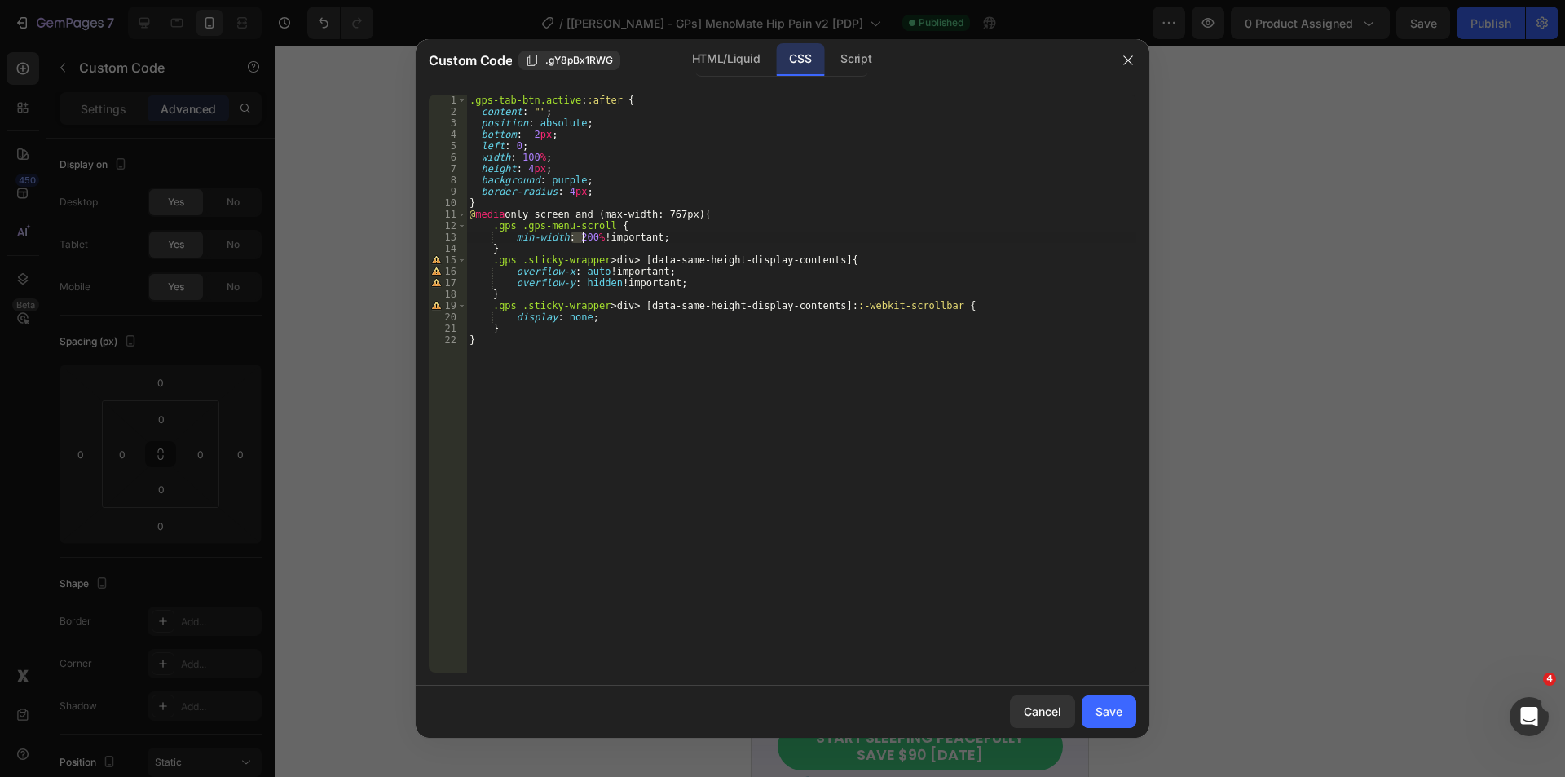
scroll to position [0, 9]
type textarea "min-width: 170% !important;"
click at [1108, 711] on div "Save" at bounding box center [1108, 711] width 27 height 17
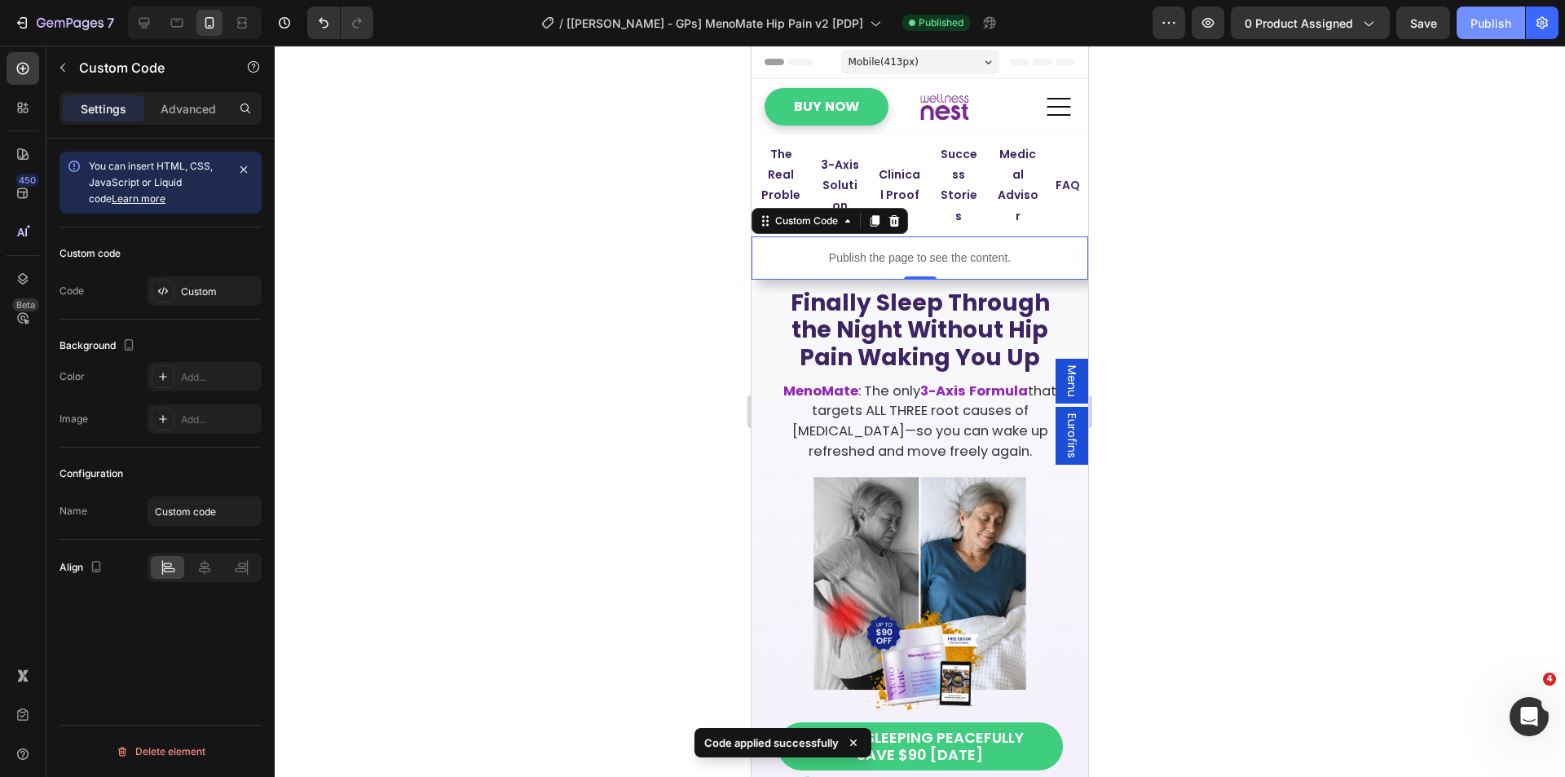
click at [1495, 30] on div "Publish" at bounding box center [1490, 23] width 41 height 17
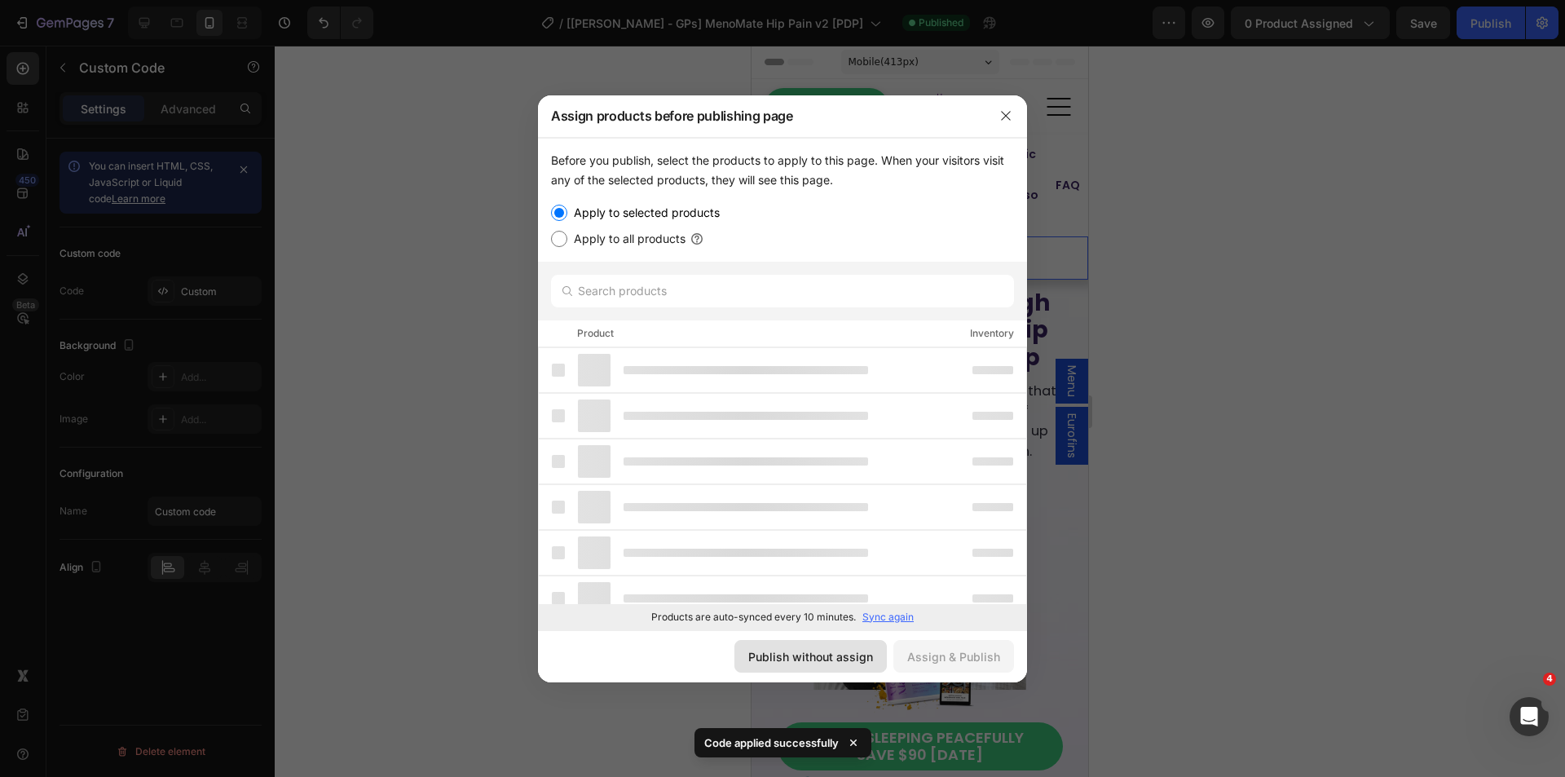
click at [795, 663] on div "Publish without assign" at bounding box center [810, 656] width 125 height 17
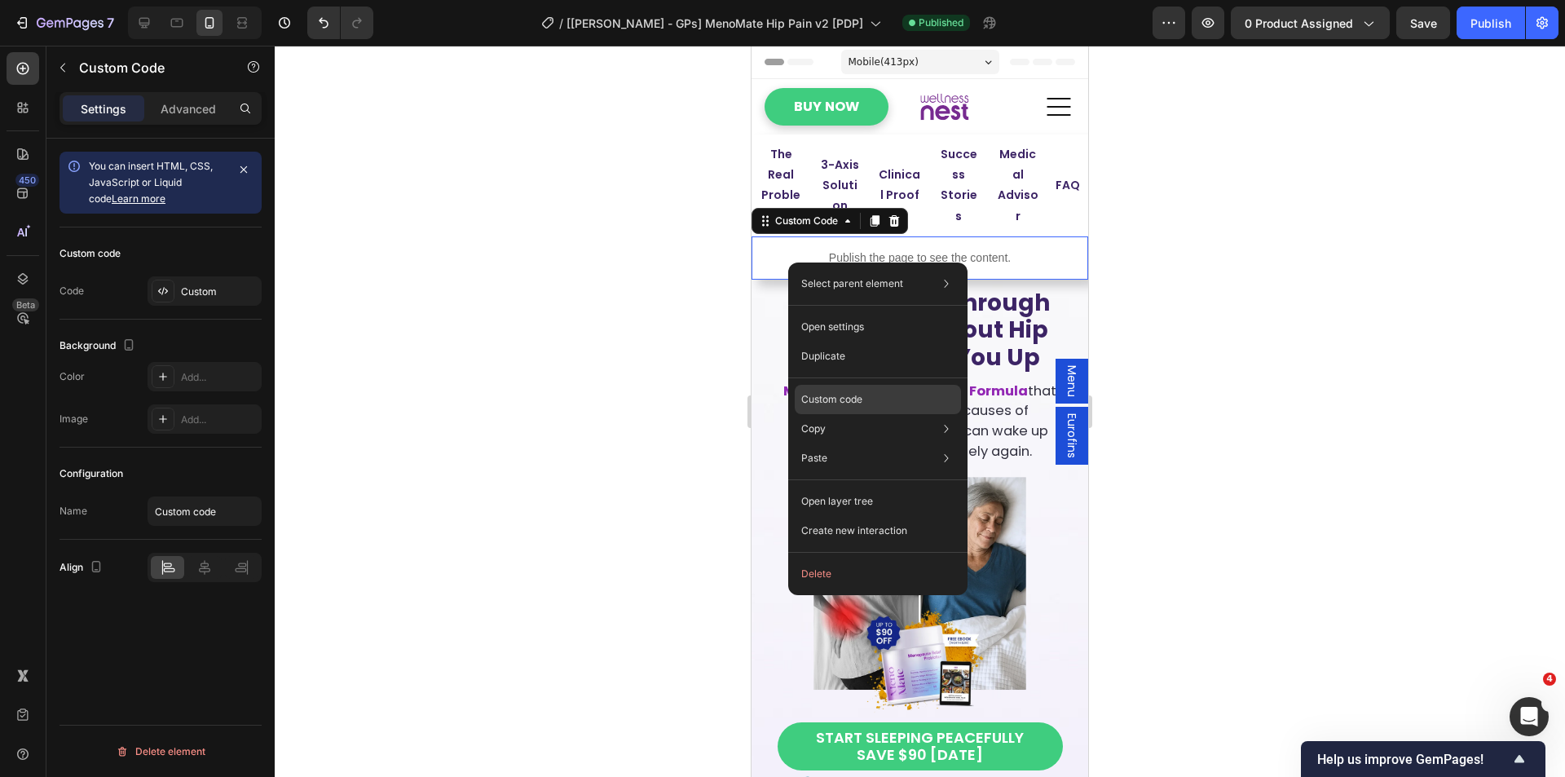
click at [866, 398] on div "Custom code" at bounding box center [878, 399] width 166 height 29
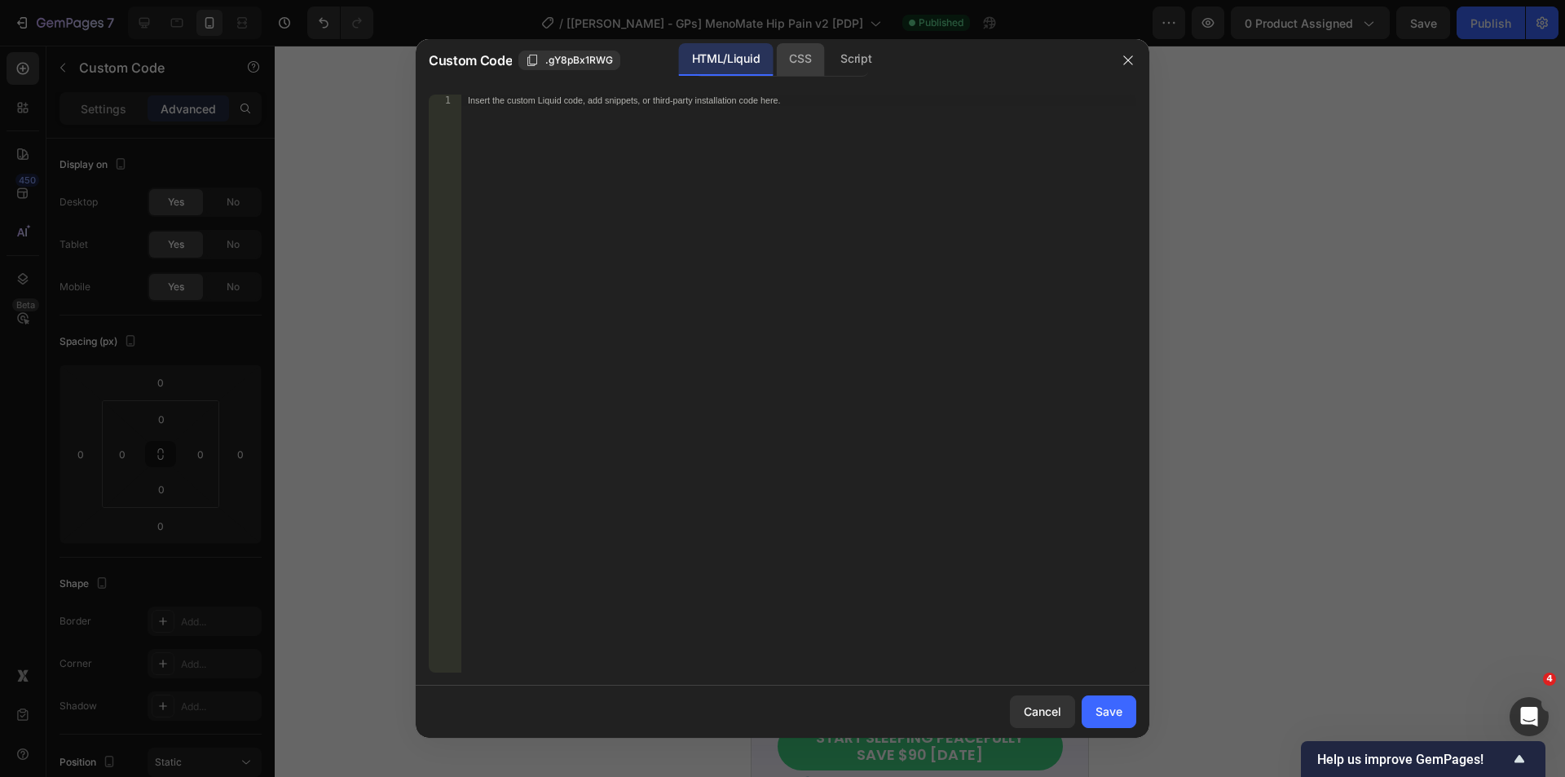
click at [808, 65] on div "CSS" at bounding box center [800, 59] width 48 height 33
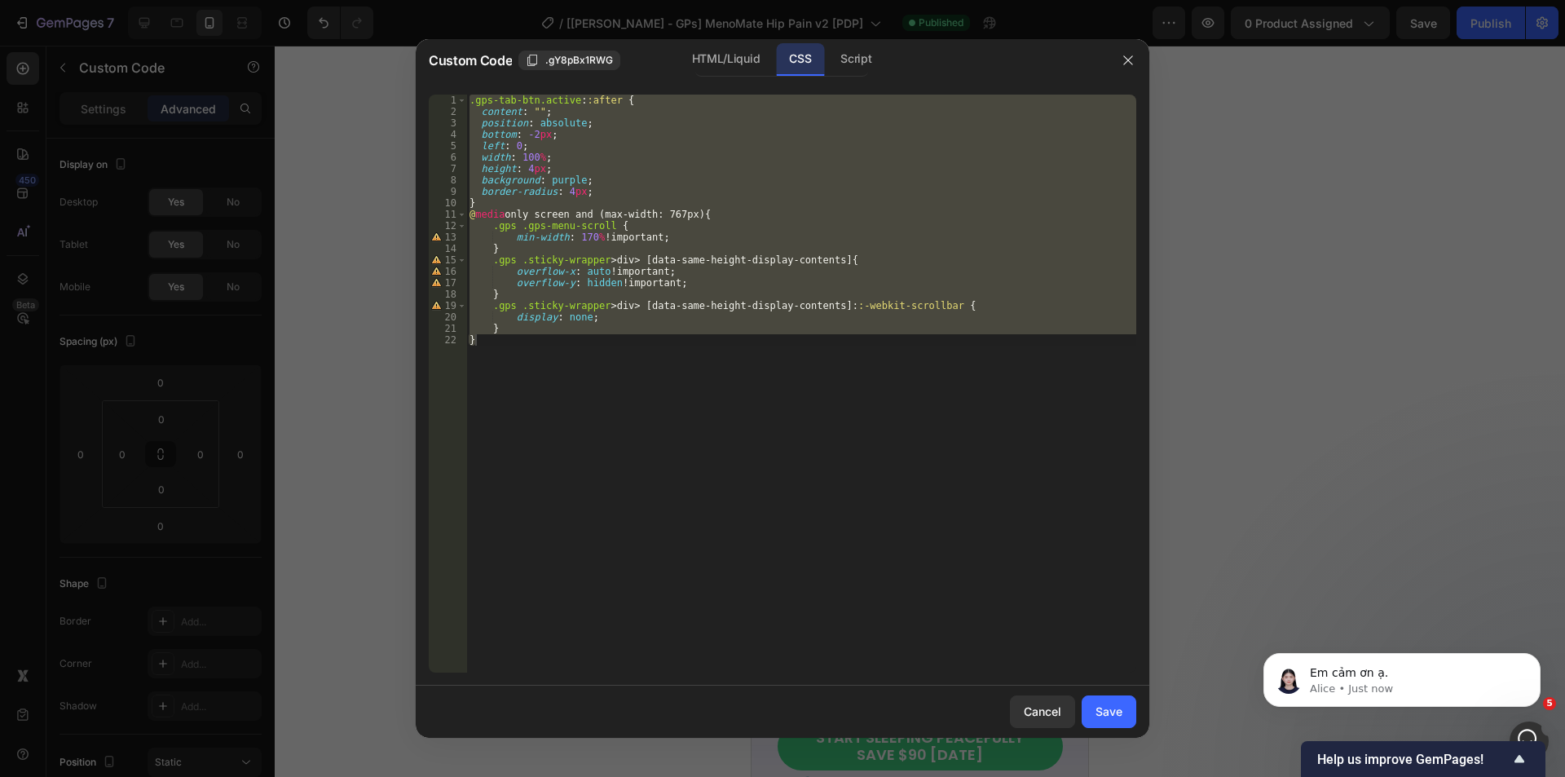
scroll to position [0, 0]
